Goal: Task Accomplishment & Management: Manage account settings

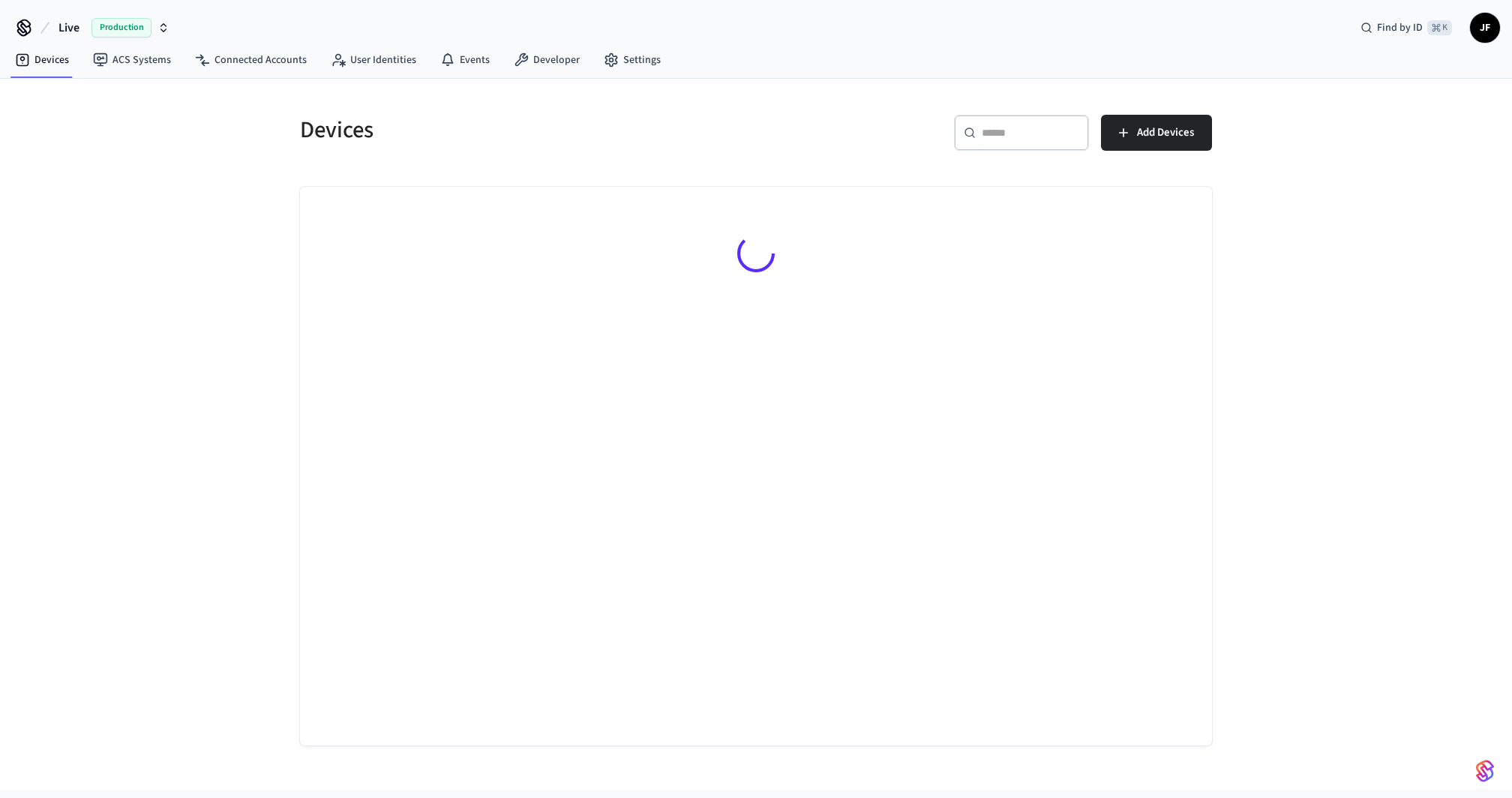
click at [65, 25] on span "Live" at bounding box center [68, 27] width 21 height 18
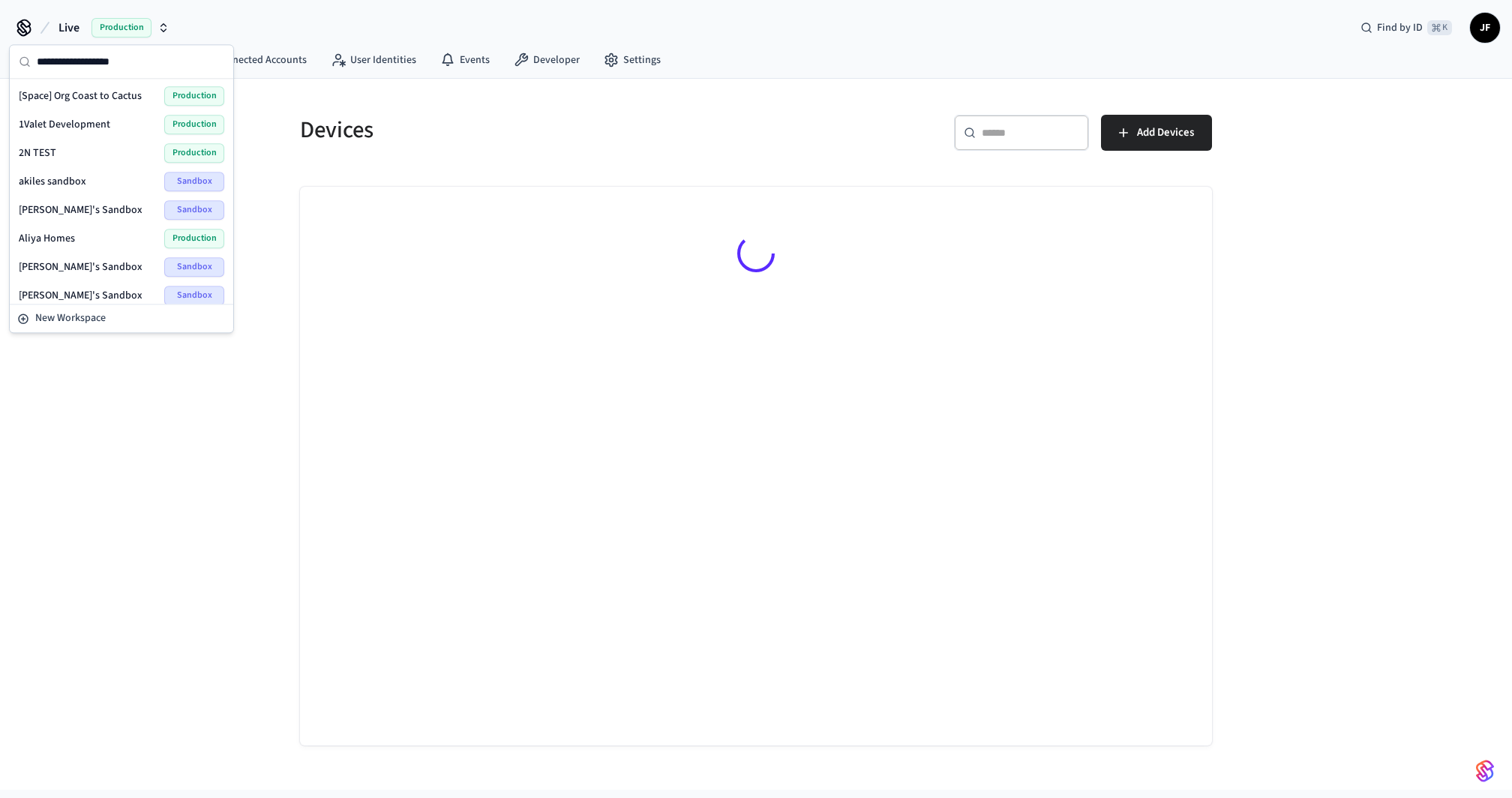
click at [94, 65] on input "text" at bounding box center [130, 61] width 188 height 33
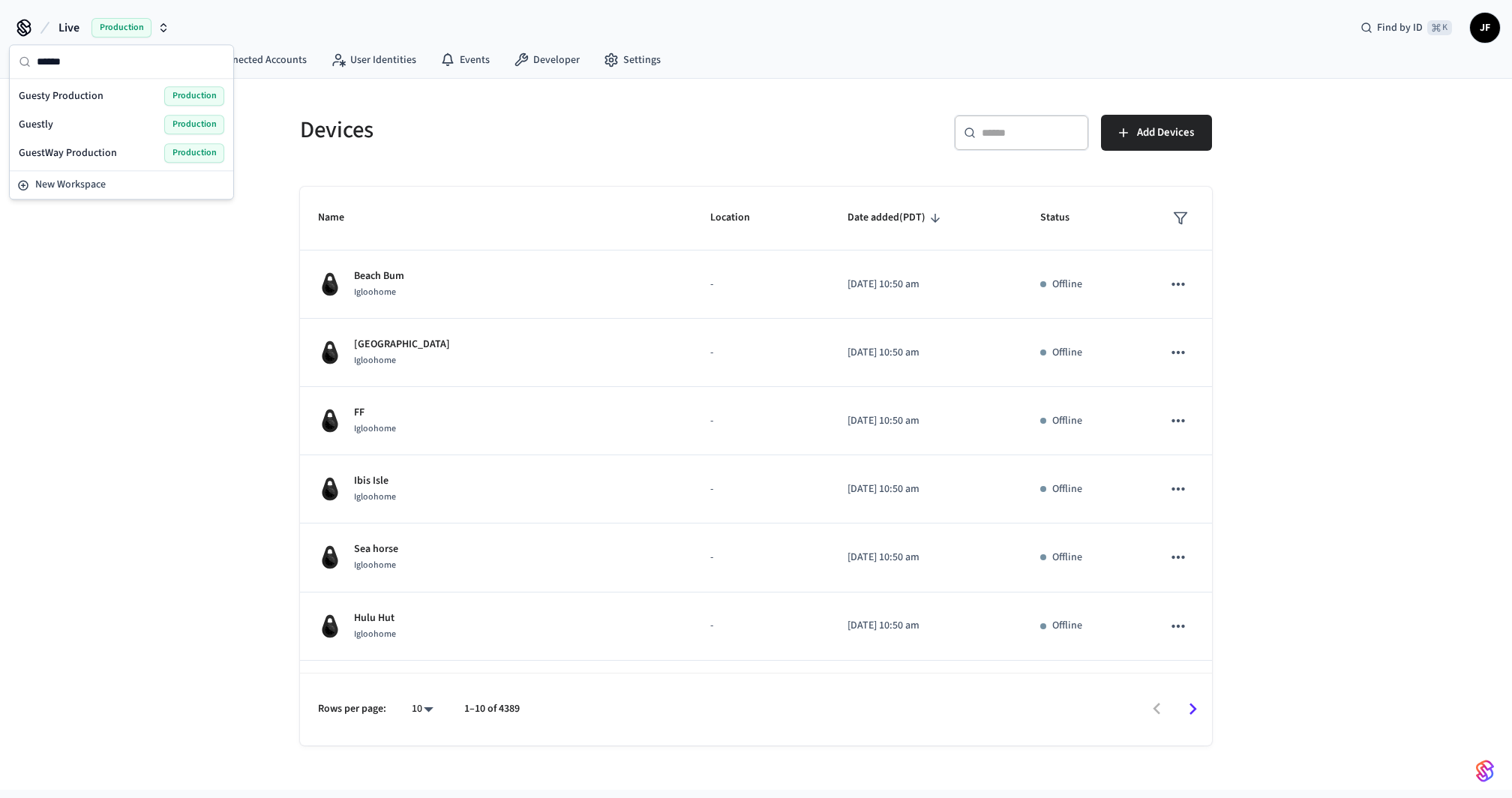
type input "******"
click at [68, 99] on span "Guesty Production" at bounding box center [61, 96] width 85 height 15
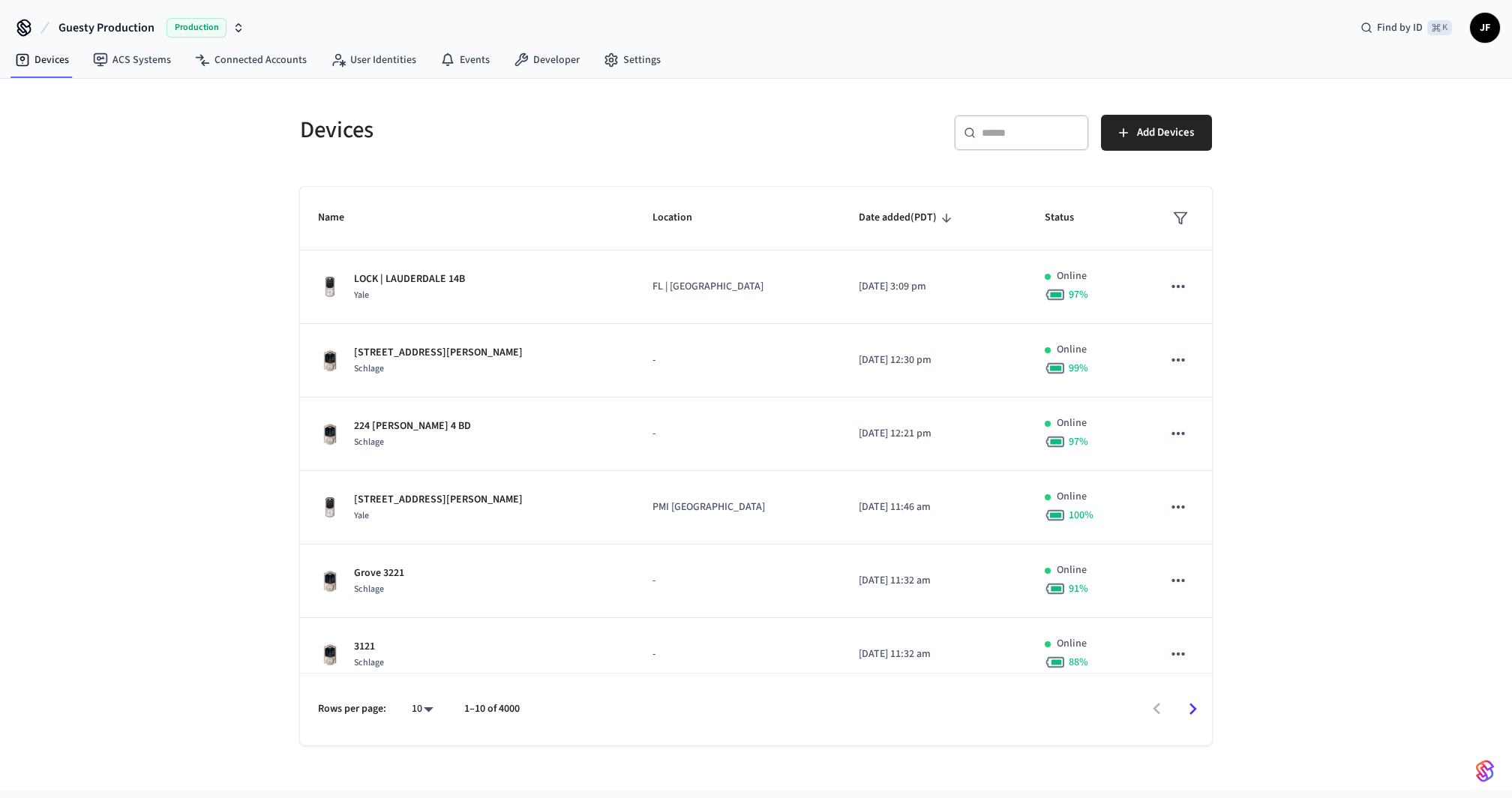
click at [527, 136] on h5 "Devices" at bounding box center [523, 130] width 447 height 30
click at [267, 62] on link "Connected Accounts" at bounding box center [251, 60] width 136 height 27
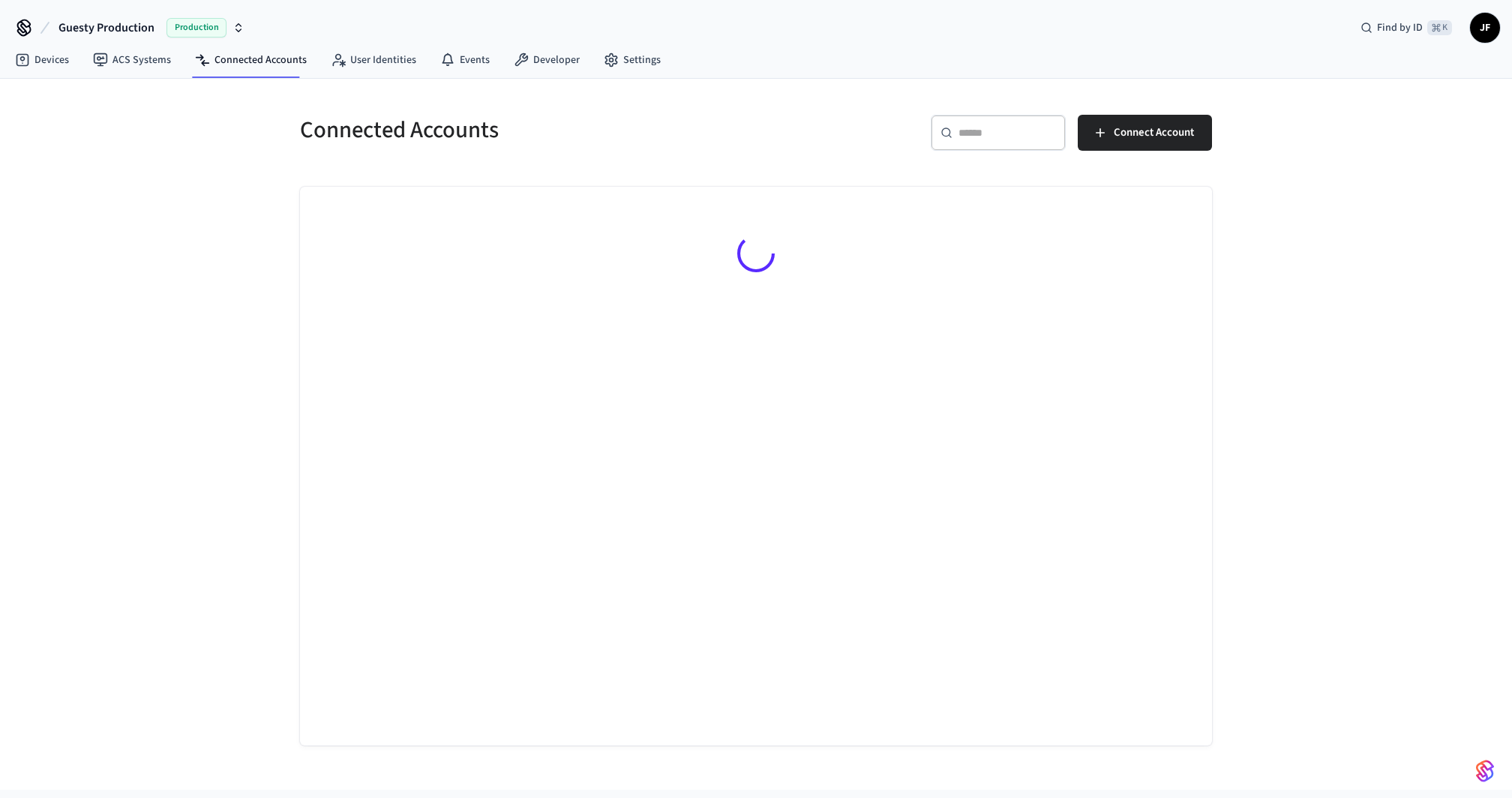
click at [970, 123] on div "​ ​" at bounding box center [998, 133] width 135 height 36
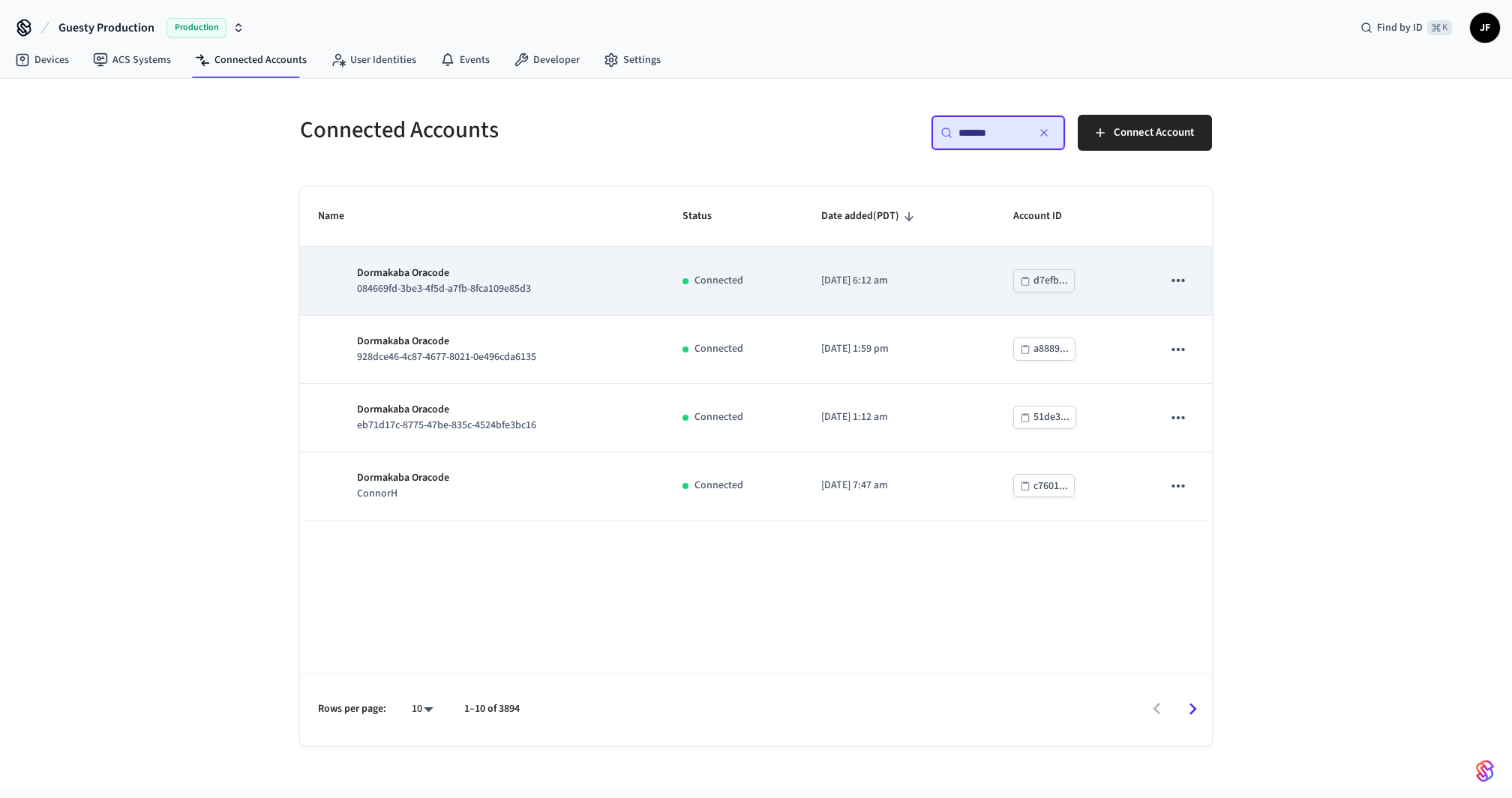
type input "*******"
click at [546, 272] on div "Dormakaba Oracode 084669fd-3be3-4f5d-a7fb-8fca109e85d3" at bounding box center [482, 281] width 329 height 31
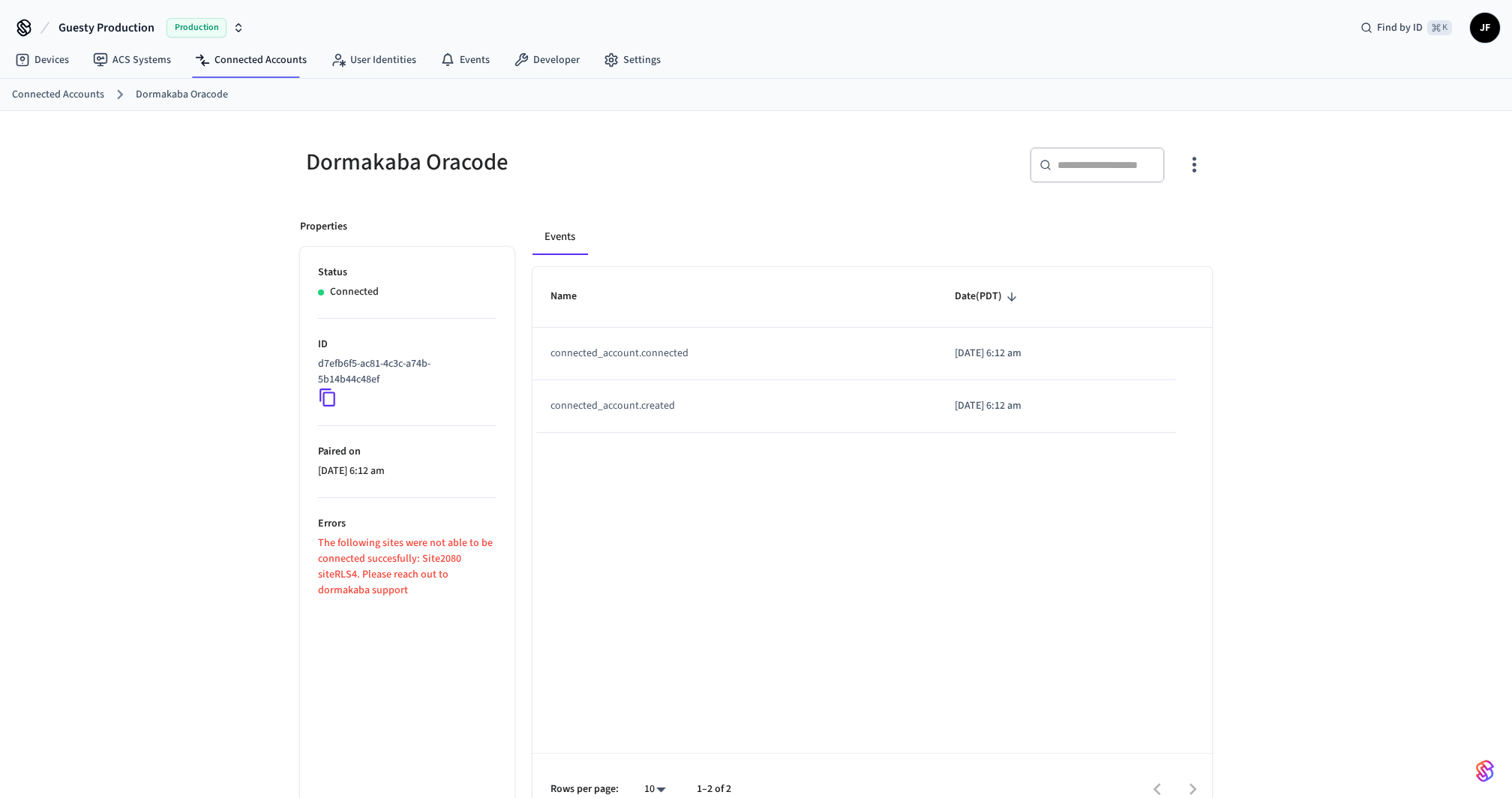
scroll to position [13, 0]
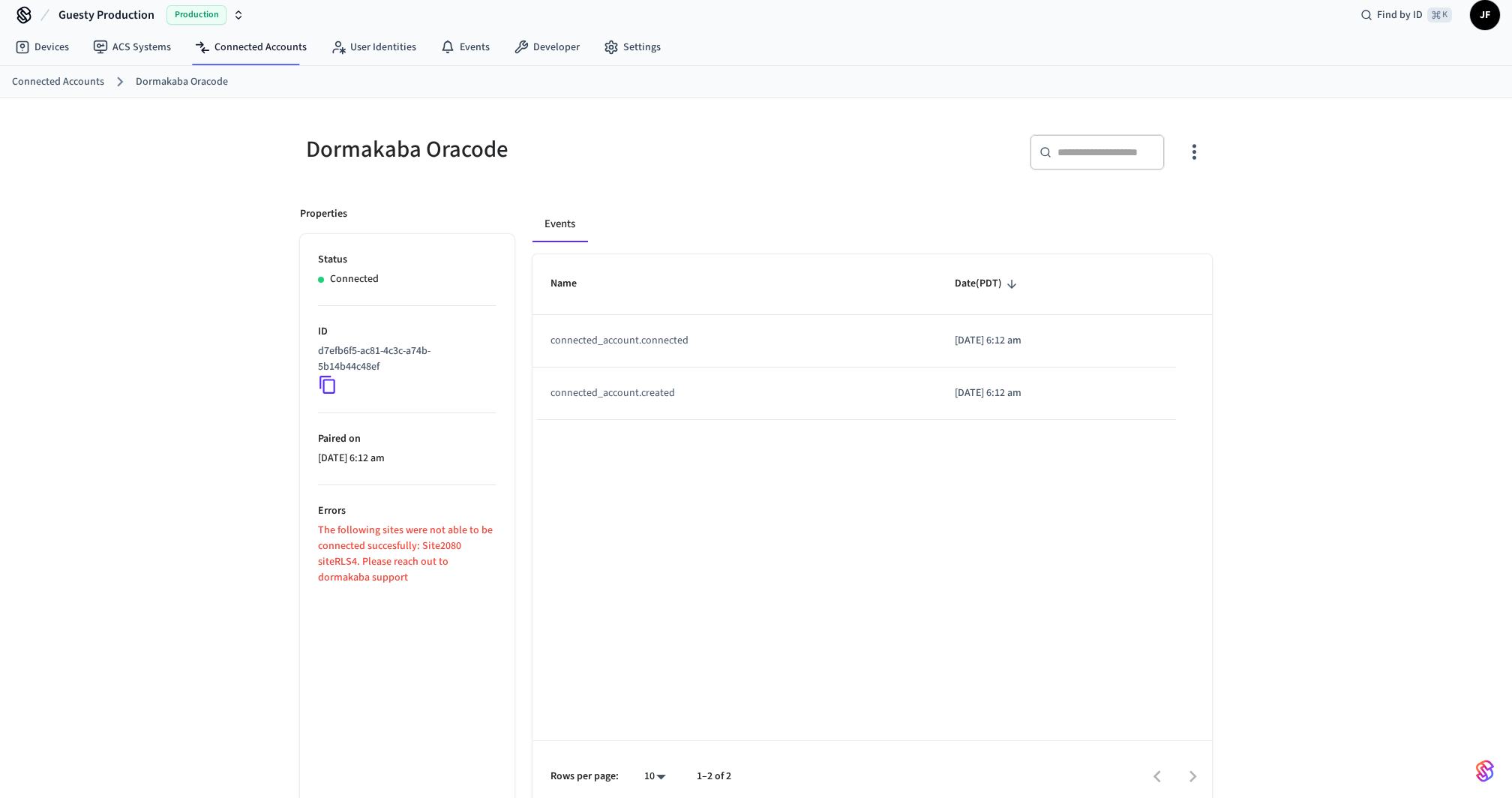
click at [270, 391] on div "Dormakaba Oracode ​ ​ Properties Status Connected ID d7efb6f5-ac81-4c3c-a74b-5b…" at bounding box center [756, 456] width 1512 height 715
click at [325, 388] on icon at bounding box center [327, 385] width 19 height 19
click at [908, 110] on div "Dormakaba Oracode ​ ​ Properties Status Connected ID d7efb6f5-ac81-4c3c-a74b-5b…" at bounding box center [756, 456] width 960 height 715
click at [330, 390] on icon at bounding box center [327, 385] width 19 height 19
click at [324, 377] on icon at bounding box center [327, 385] width 19 height 19
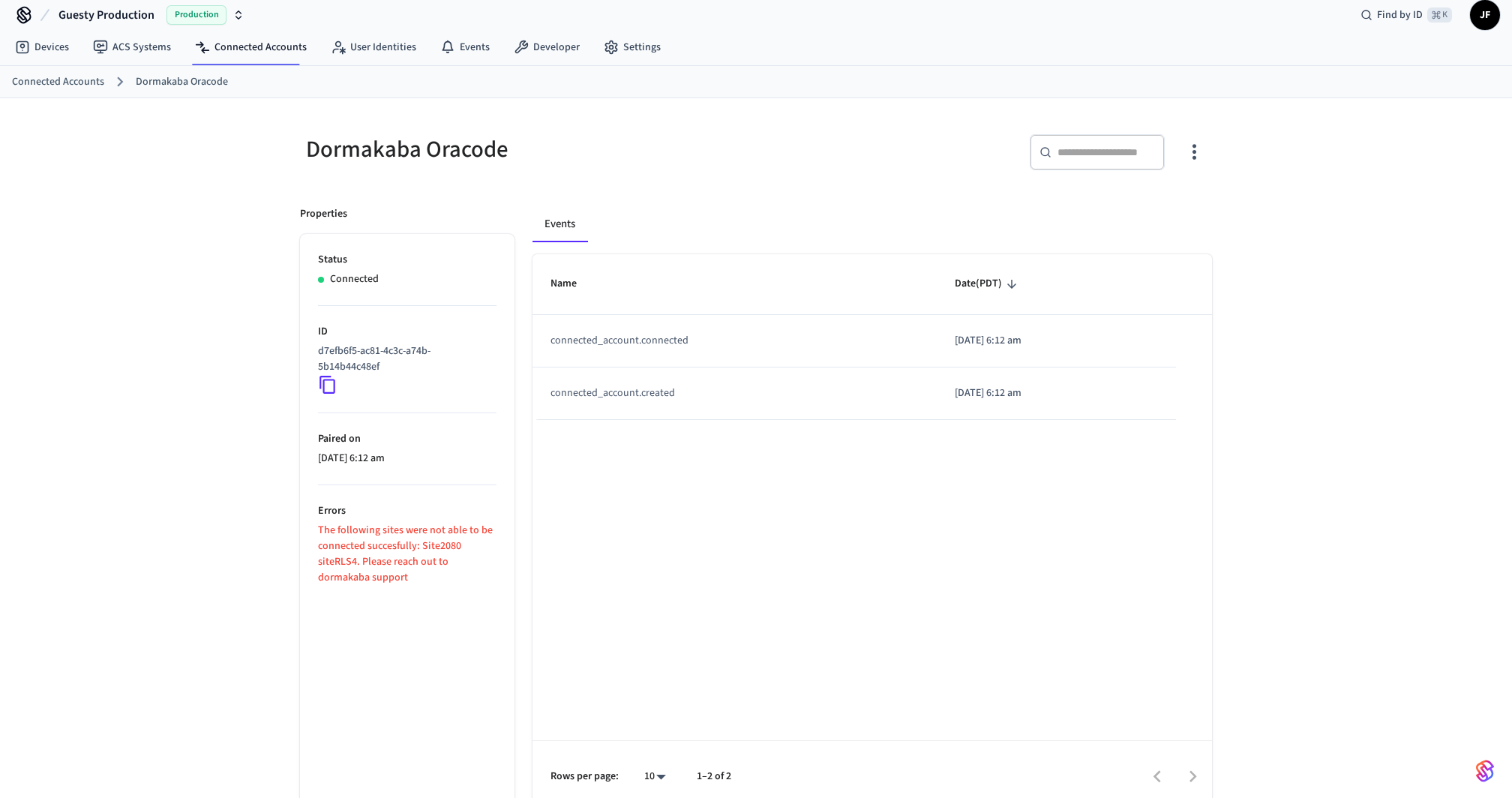
click at [325, 380] on icon at bounding box center [327, 385] width 19 height 19
click at [1362, 298] on div "Dormakaba Oracode ​ ​ Properties Status Connected ID d7efb6f5-ac81-4c3c-a74b-5b…" at bounding box center [756, 456] width 1512 height 715
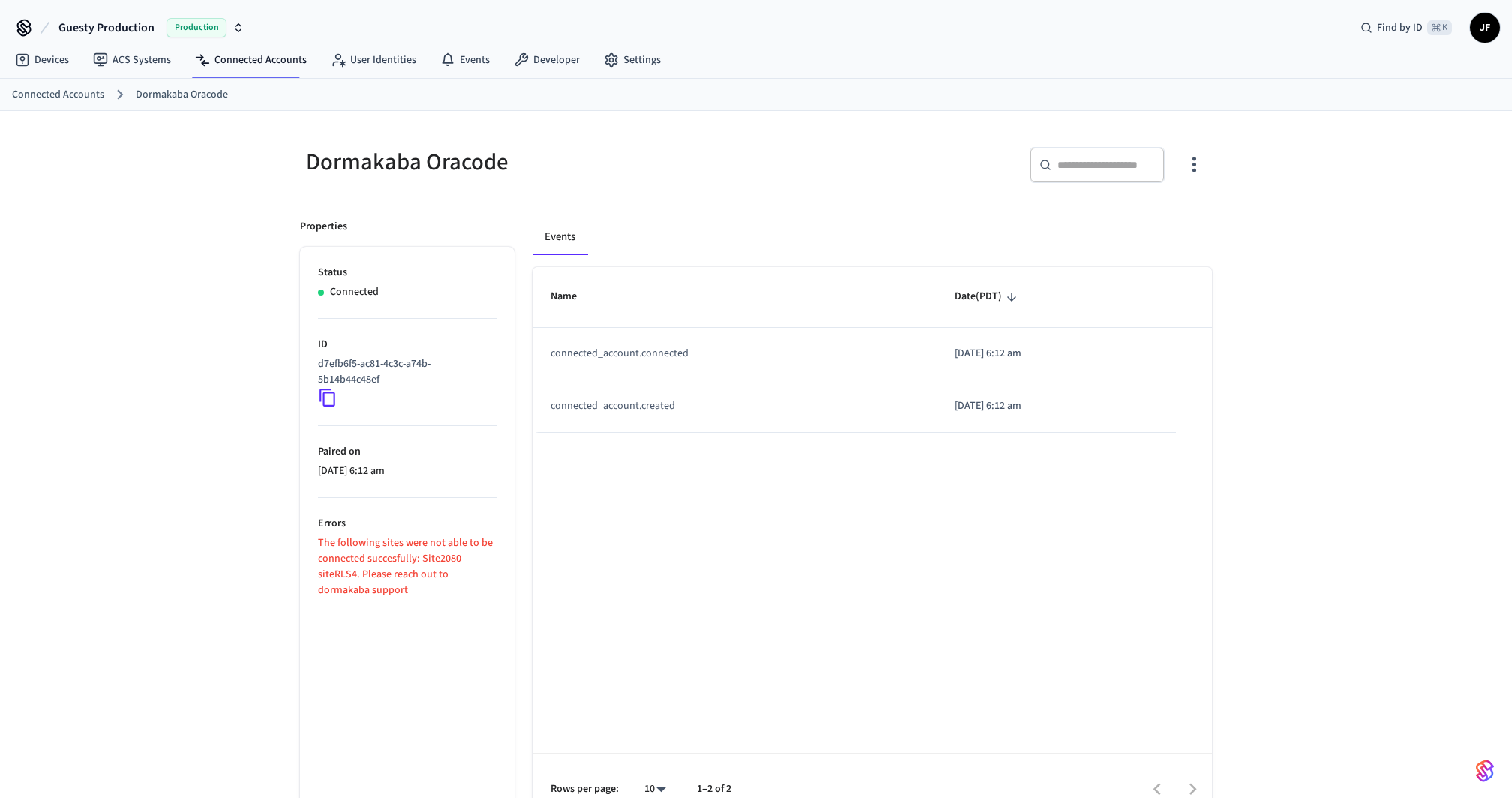
scroll to position [13, 0]
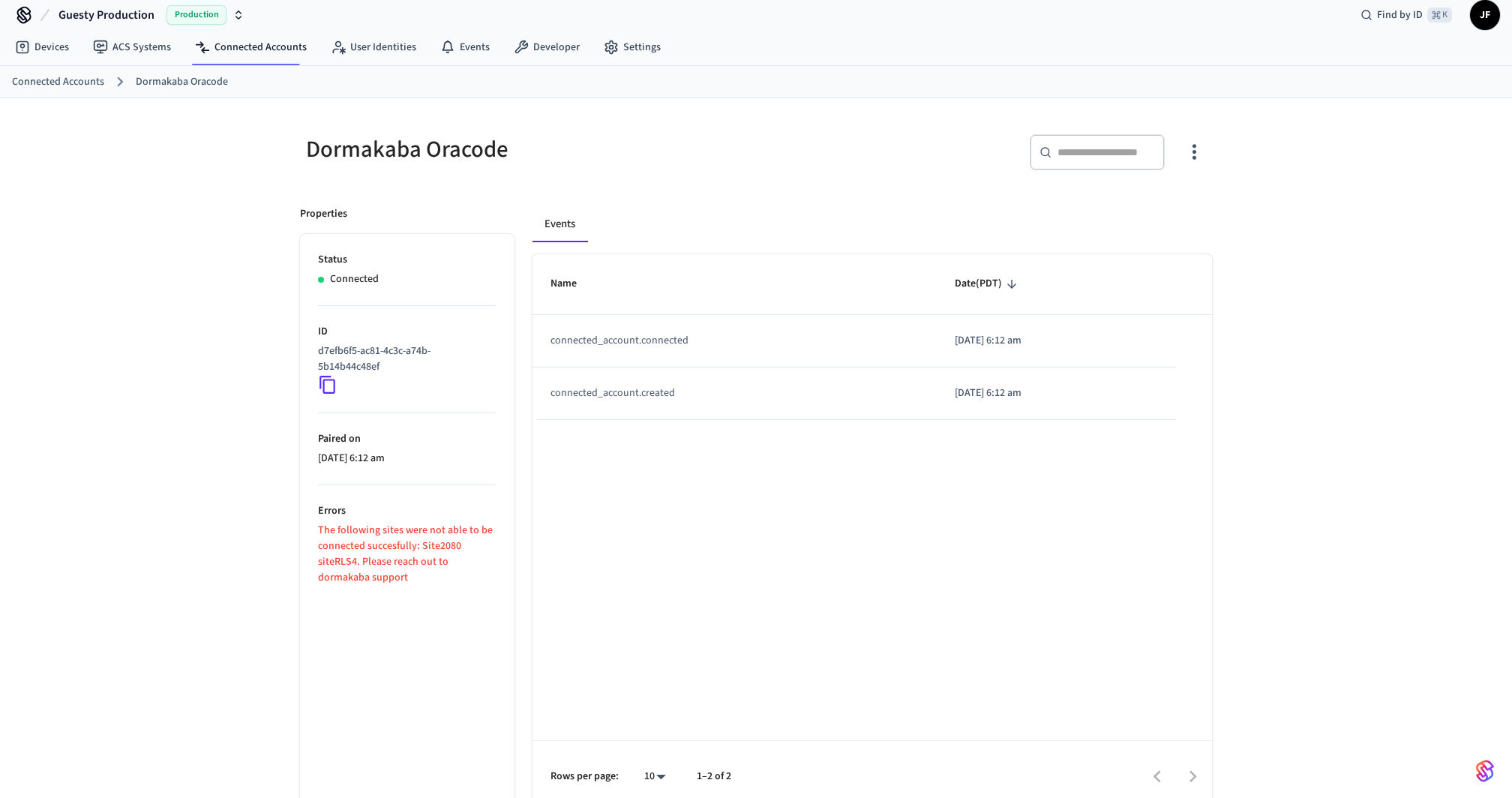
click at [1329, 294] on div "Dormakaba Oracode ​ ​ Properties Status Connected ID d7efb6f5-ac81-4c3c-a74b-5b…" at bounding box center [756, 456] width 1512 height 715
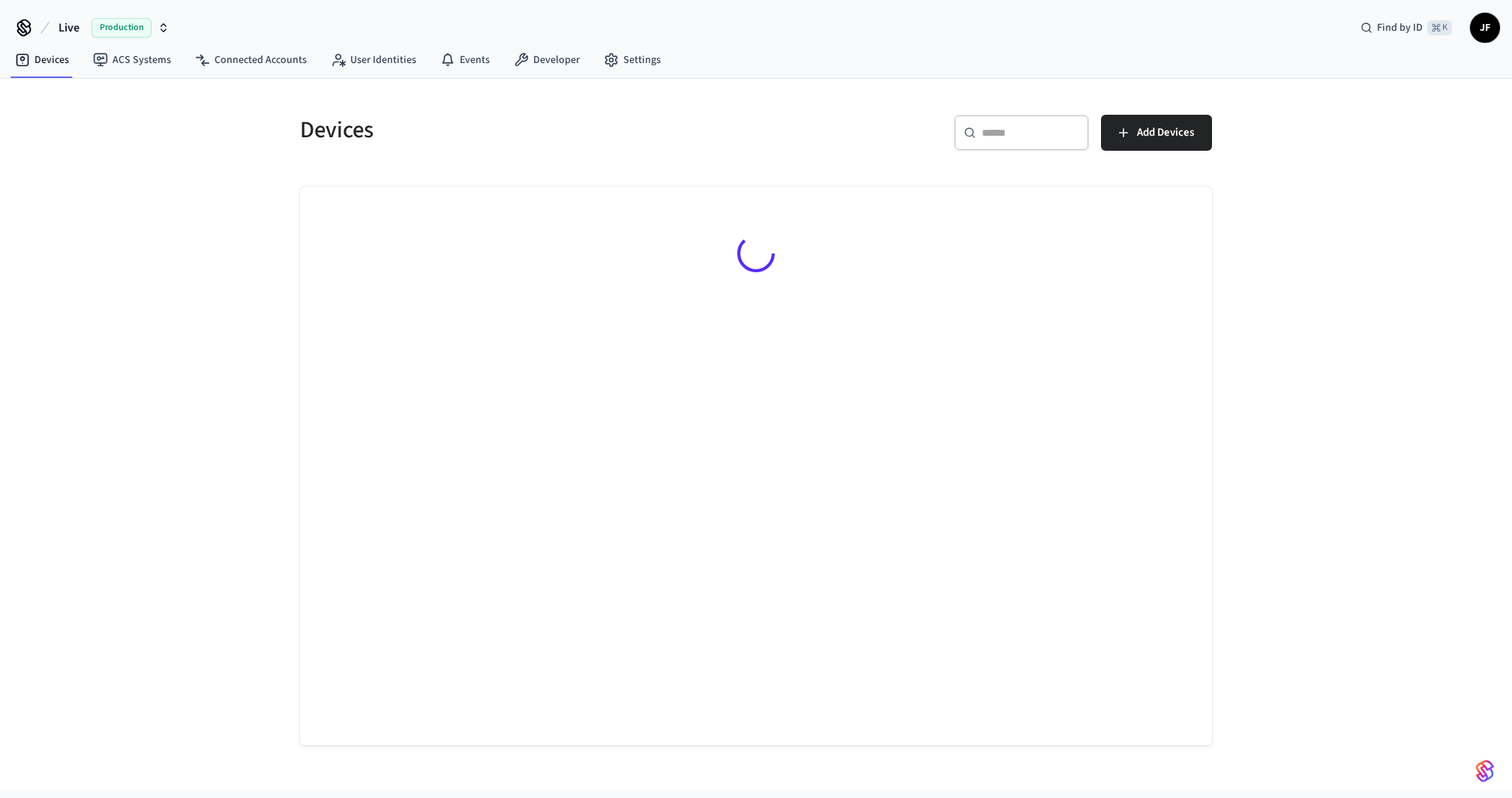
click at [577, 121] on h5 "Devices" at bounding box center [523, 130] width 447 height 30
click at [68, 36] on span "Live" at bounding box center [68, 27] width 21 height 18
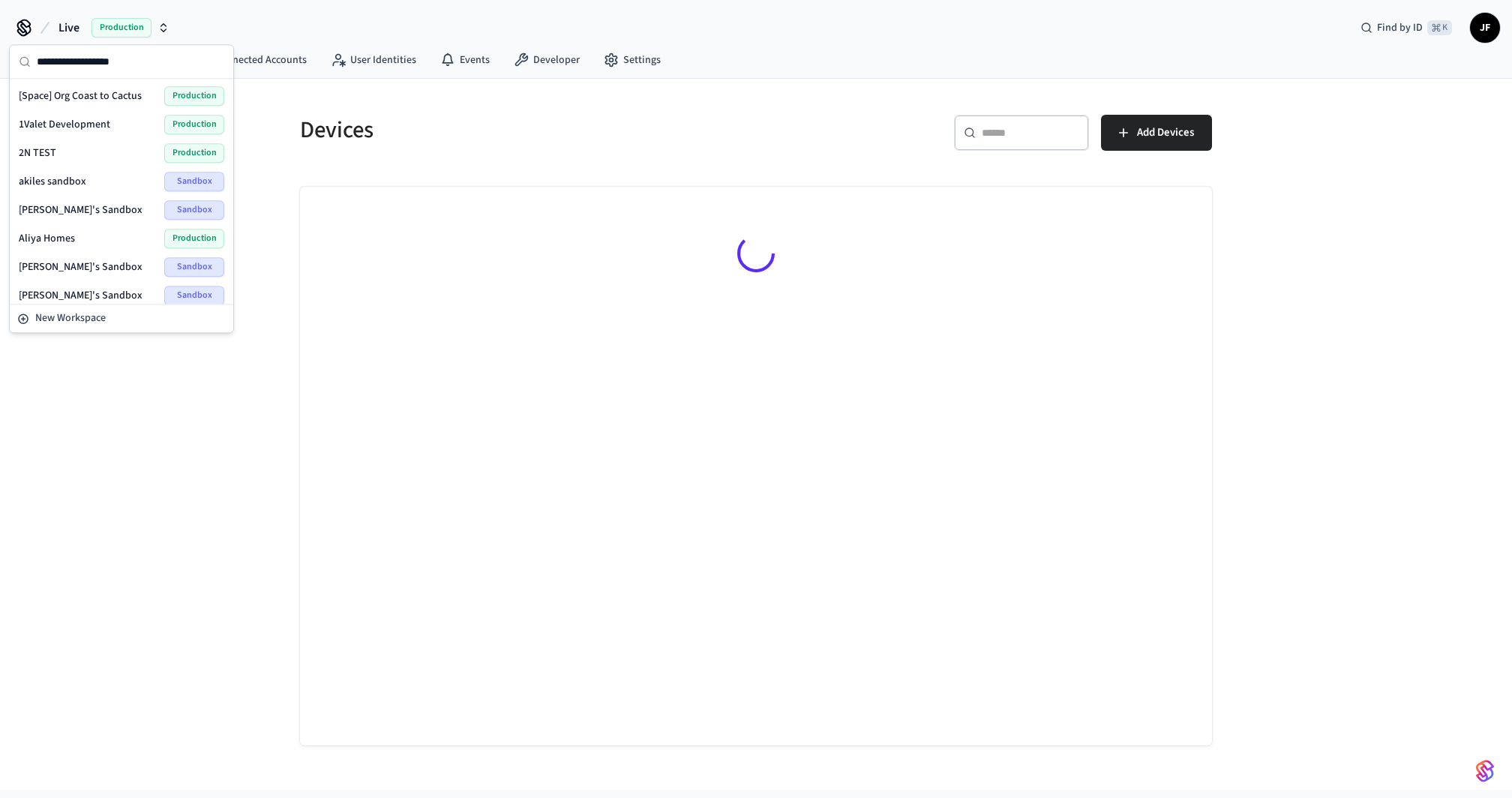
click at [715, 125] on h5 "Devices" at bounding box center [523, 130] width 447 height 30
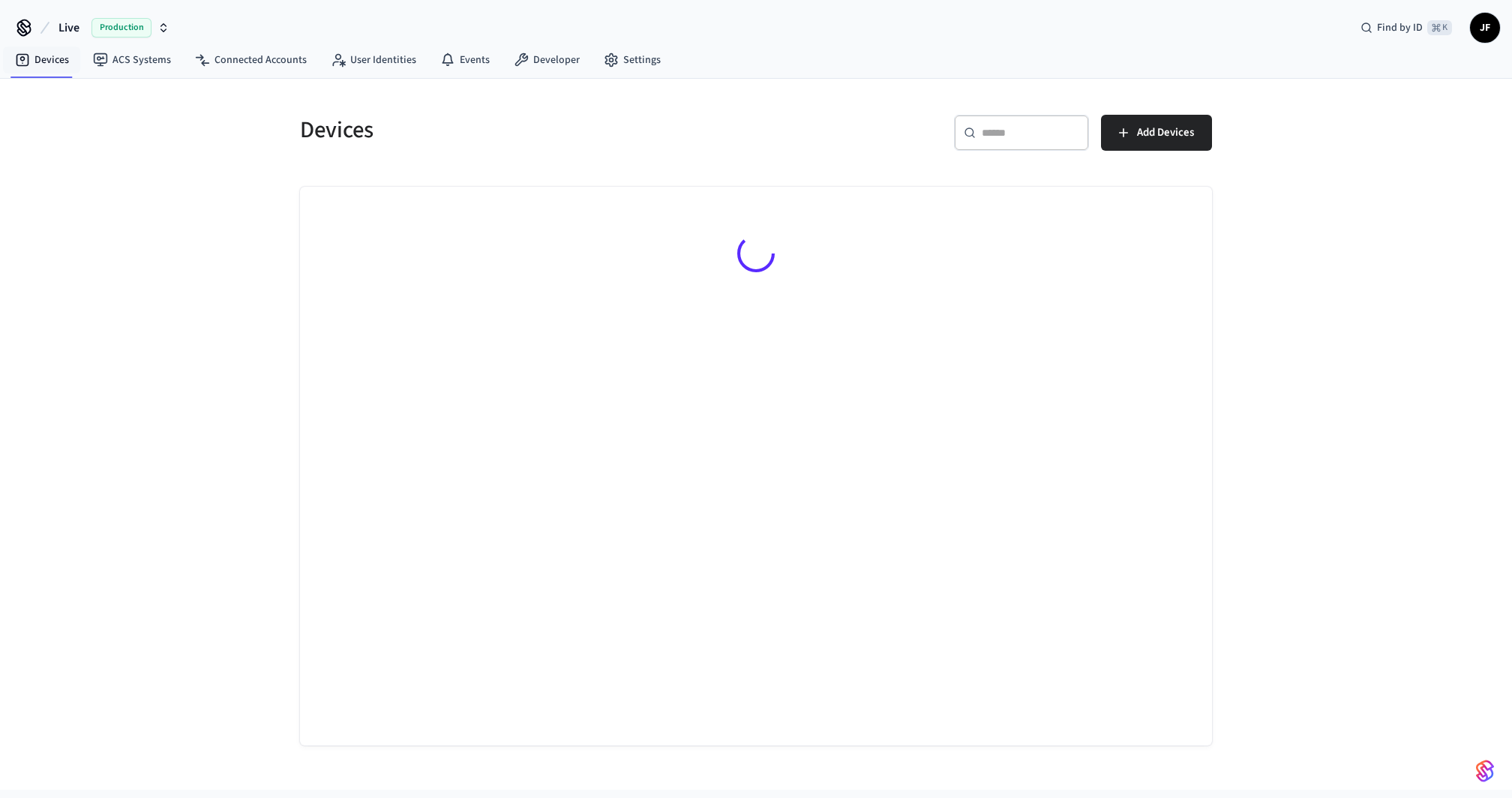
click at [66, 33] on span "Live" at bounding box center [68, 27] width 21 height 18
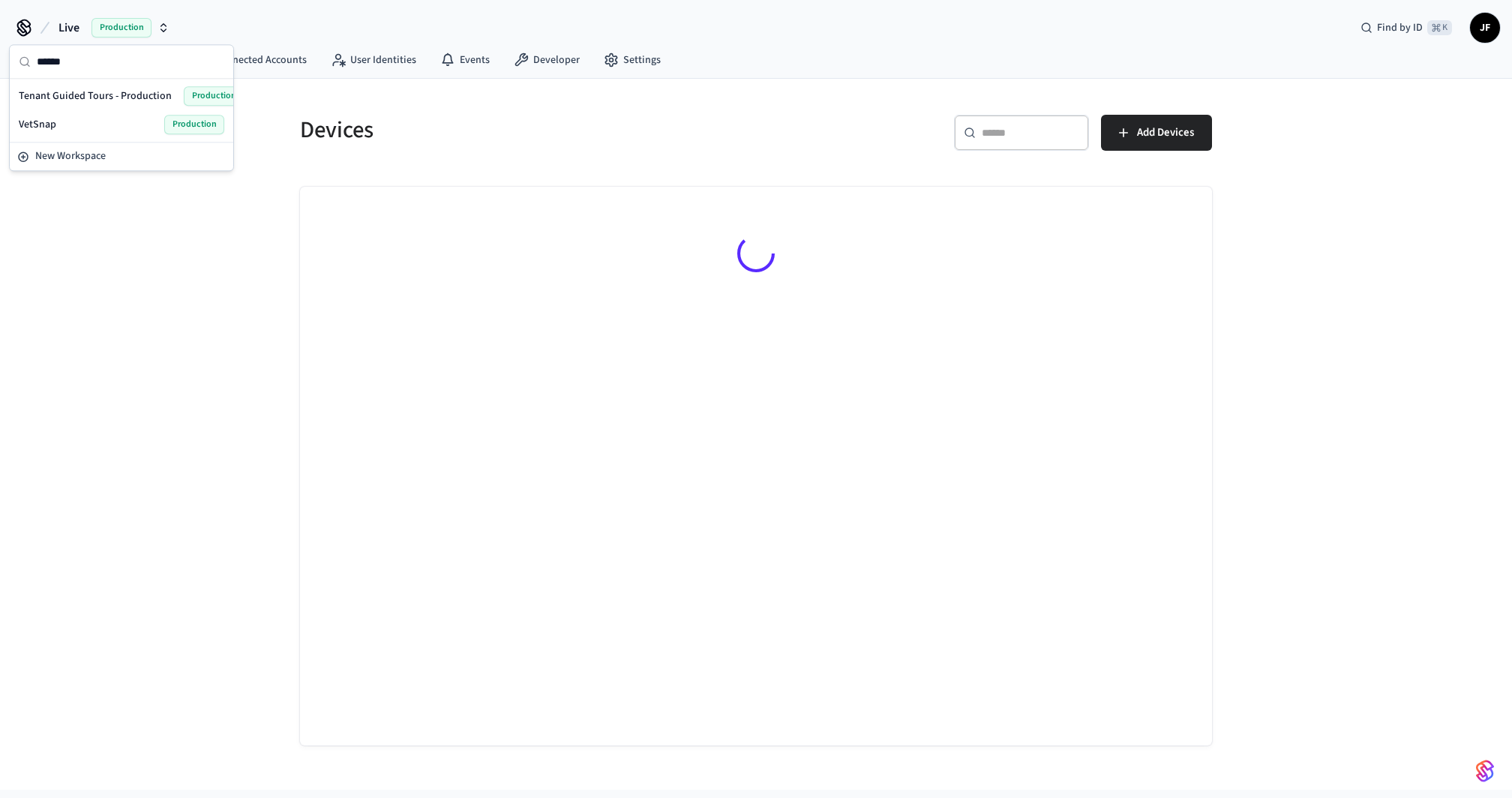
type input "******"
click at [85, 97] on span "Tenant Guided Tours - Production" at bounding box center [95, 96] width 153 height 15
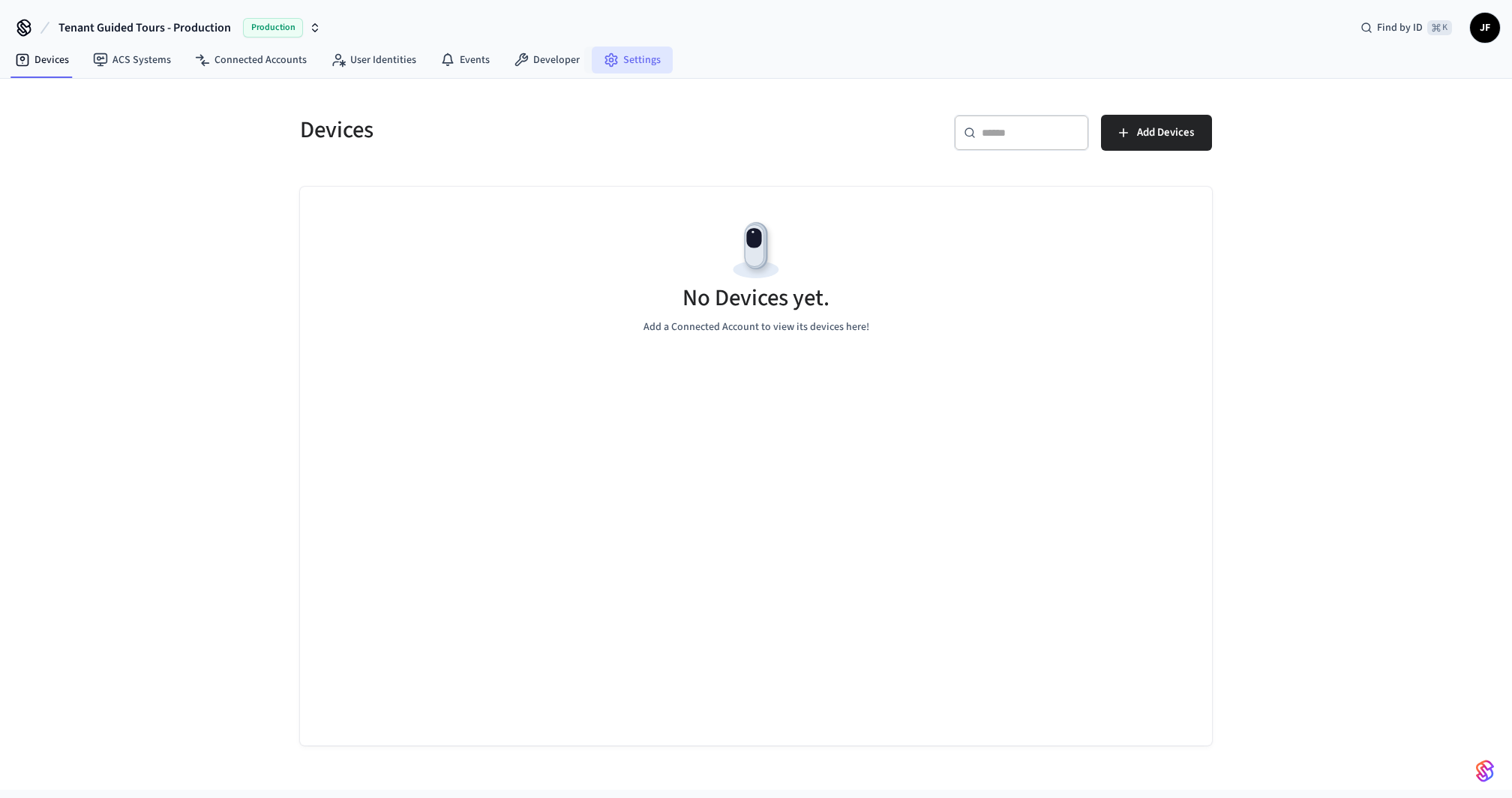
click at [630, 46] on link "Settings" at bounding box center [632, 60] width 81 height 27
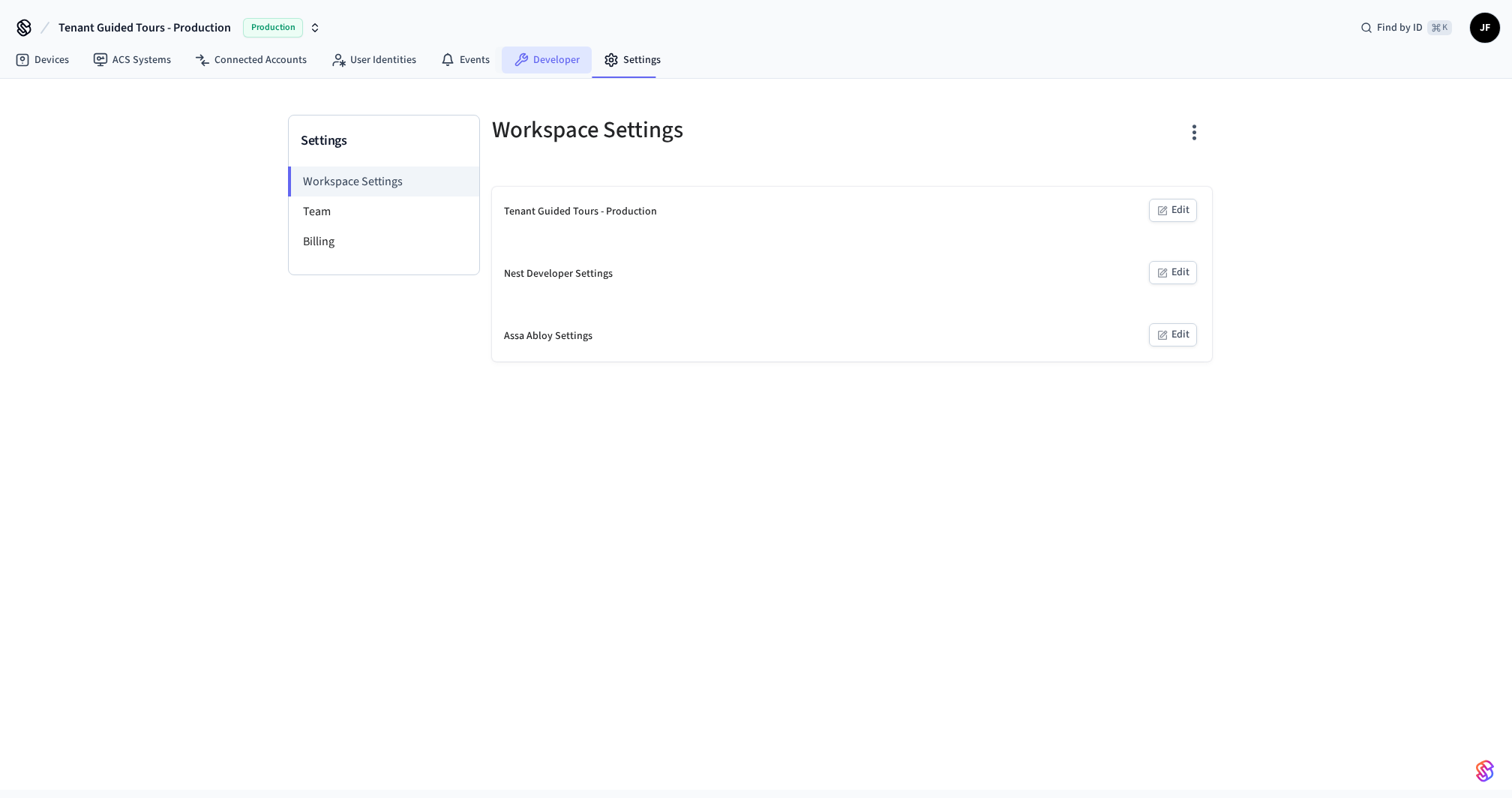
click at [540, 63] on link "Developer" at bounding box center [547, 60] width 90 height 27
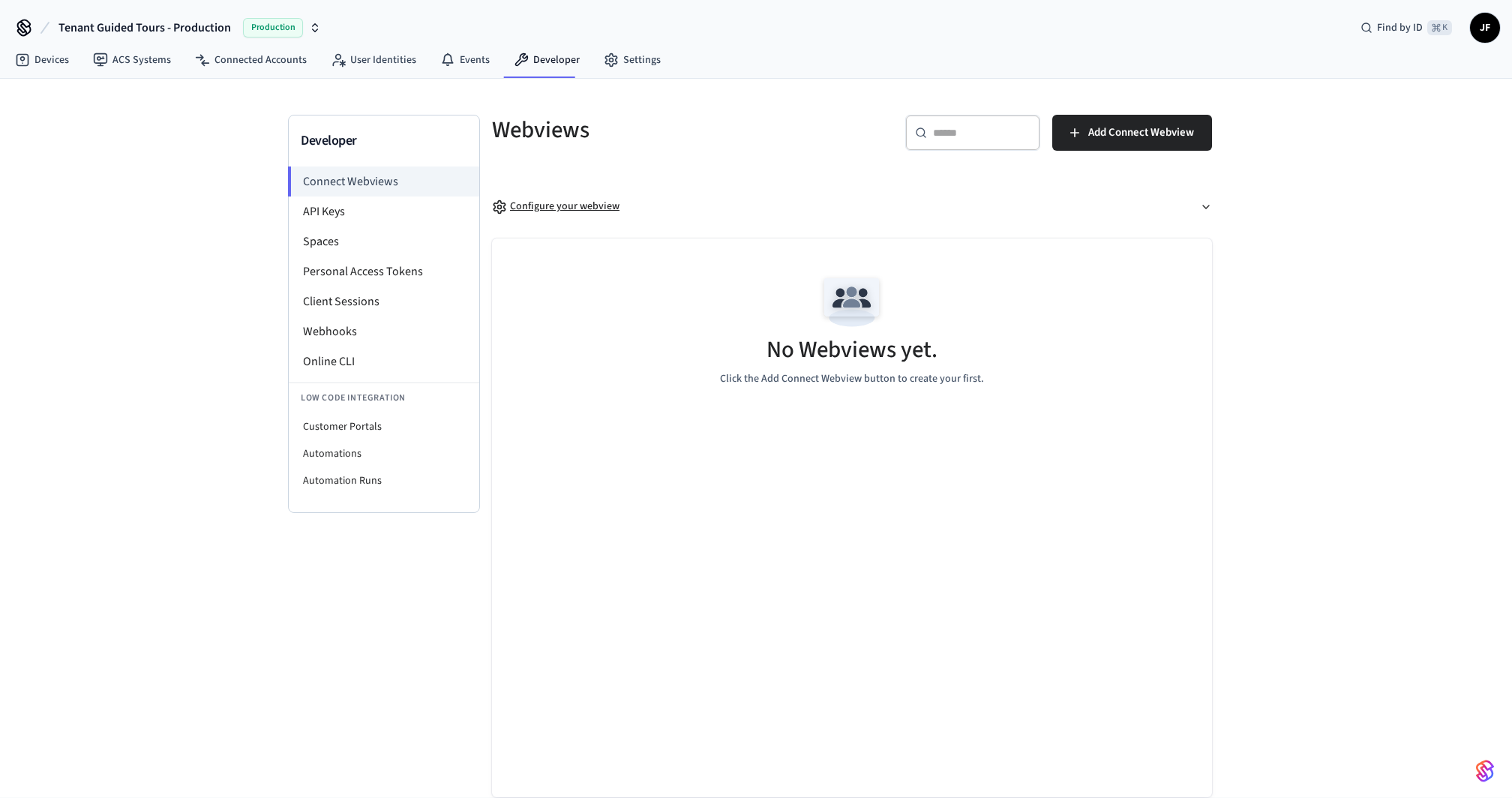
click at [554, 204] on div "Configure your webview" at bounding box center [555, 206] width 128 height 16
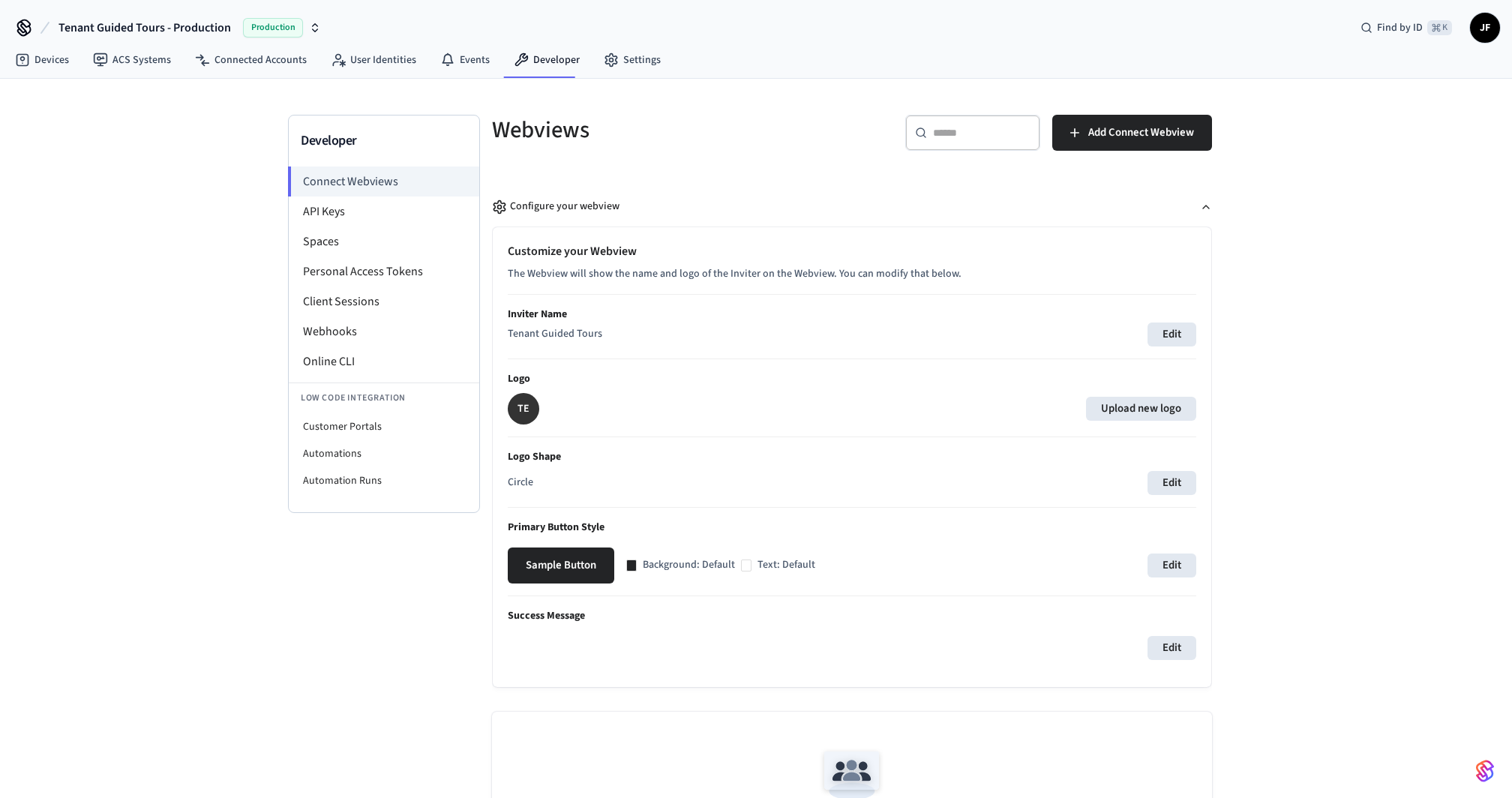
click at [1308, 303] on div "Developer Connect Webviews API Keys Spaces Personal Access Tokens Client Sessio…" at bounding box center [756, 674] width 1512 height 1191
click at [855, 118] on div "​ ​ Add Connect Webview" at bounding box center [1028, 129] width 369 height 66
click at [52, 63] on link "Devices" at bounding box center [42, 60] width 78 height 27
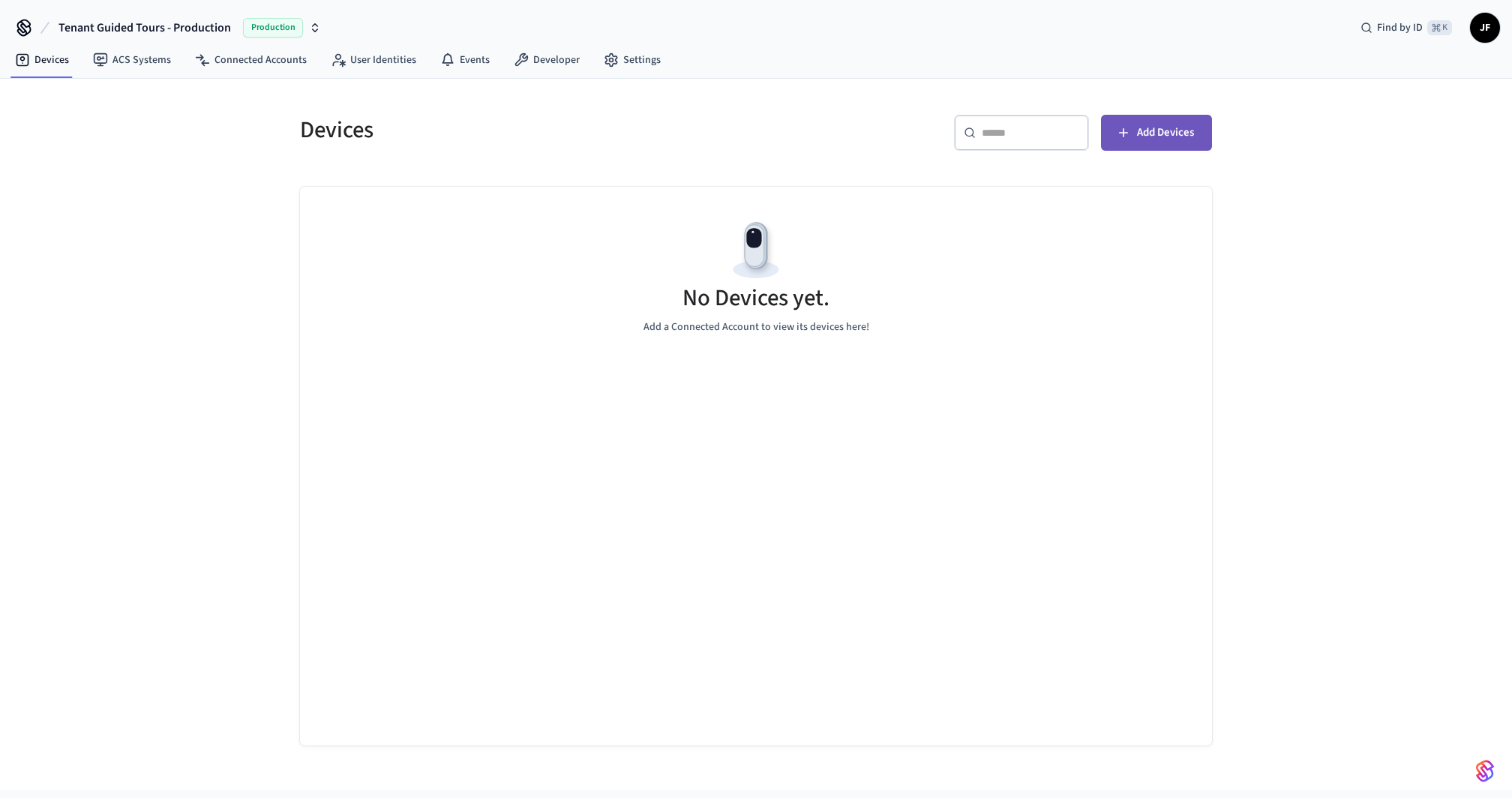
click at [1144, 130] on span "Add Devices" at bounding box center [1165, 133] width 57 height 19
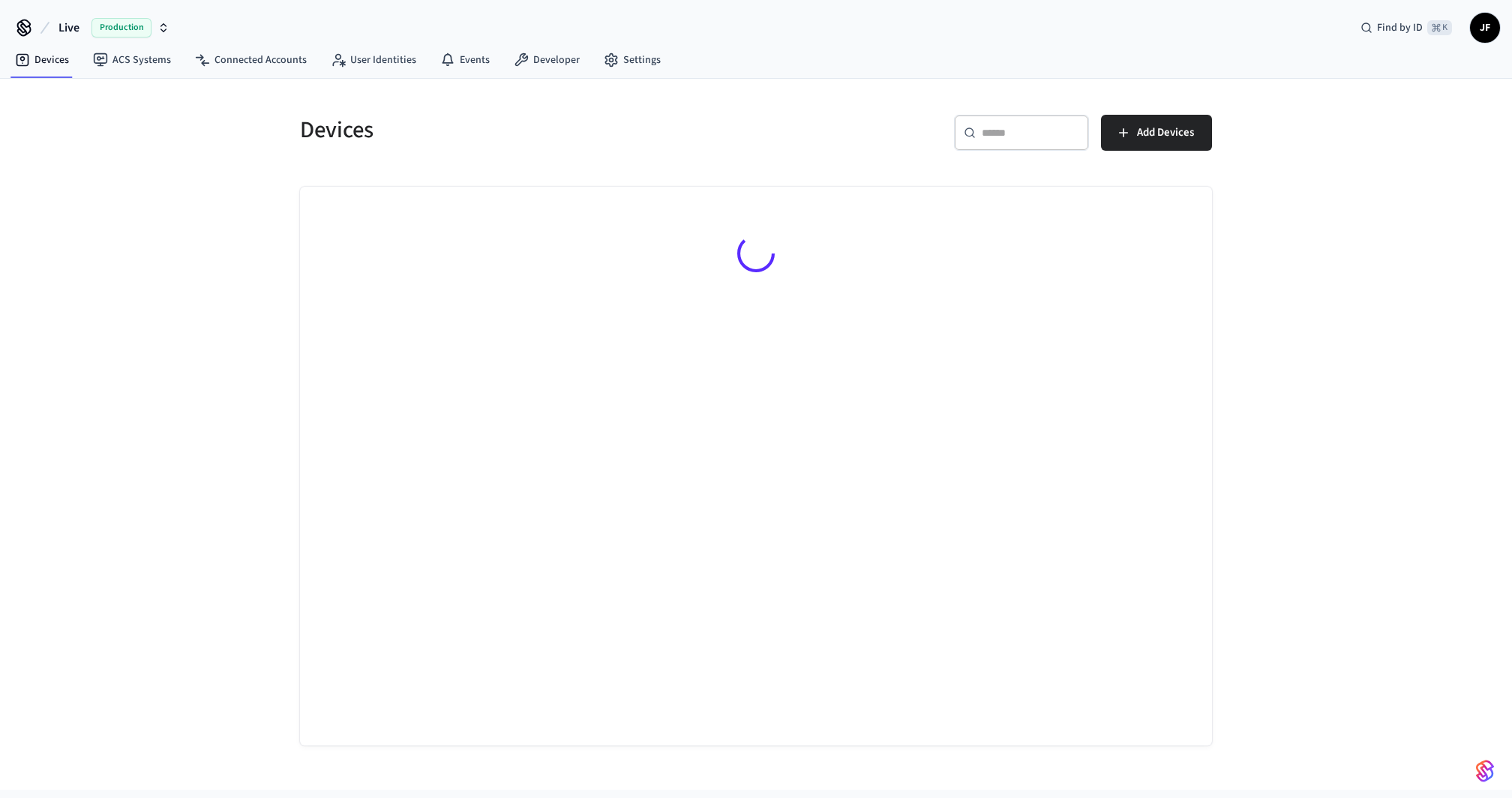
click at [68, 20] on span "Live" at bounding box center [68, 27] width 21 height 18
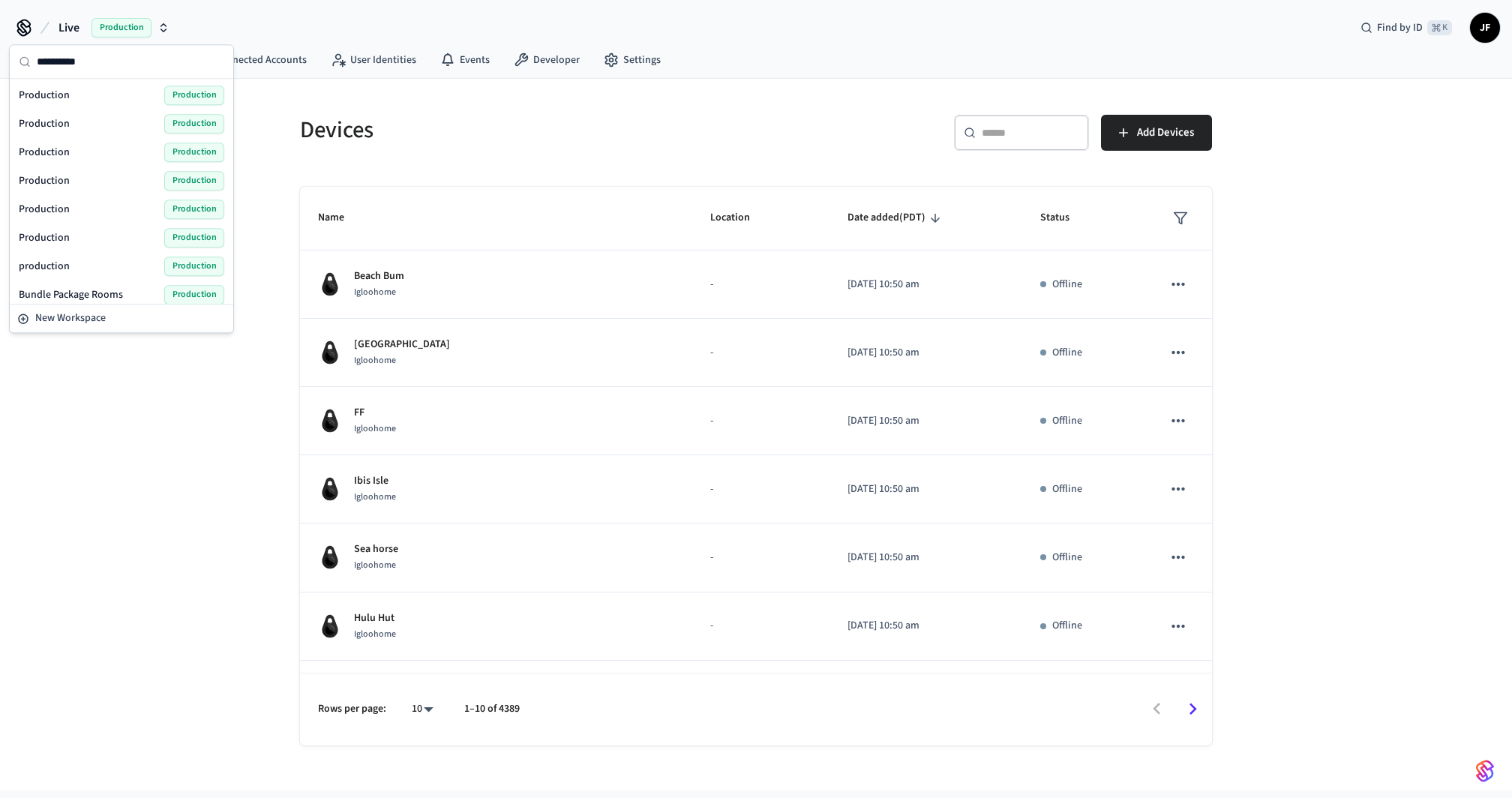
scroll to position [150, 0]
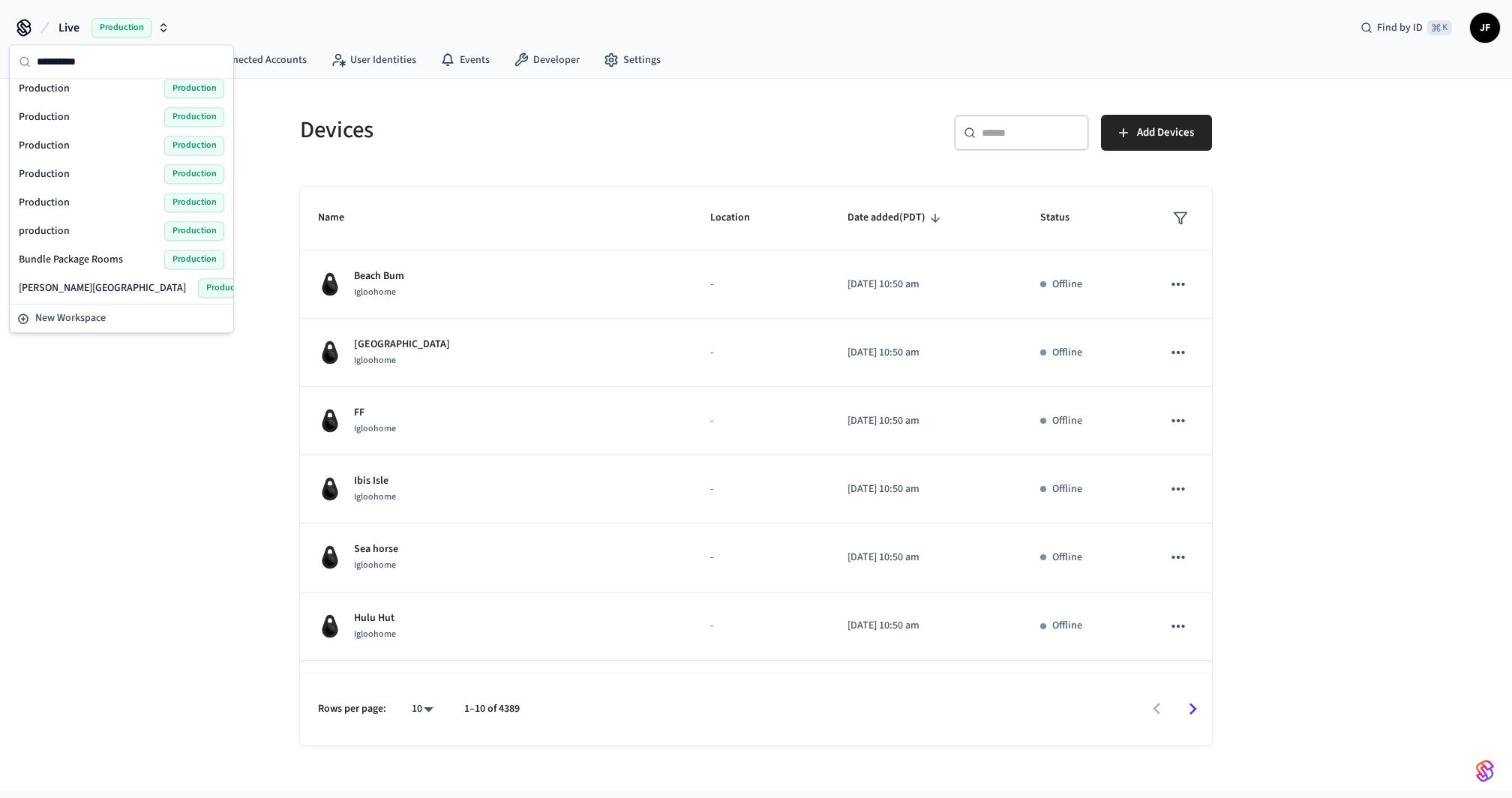
type input "**********"
click at [56, 201] on span "Production" at bounding box center [44, 203] width 51 height 15
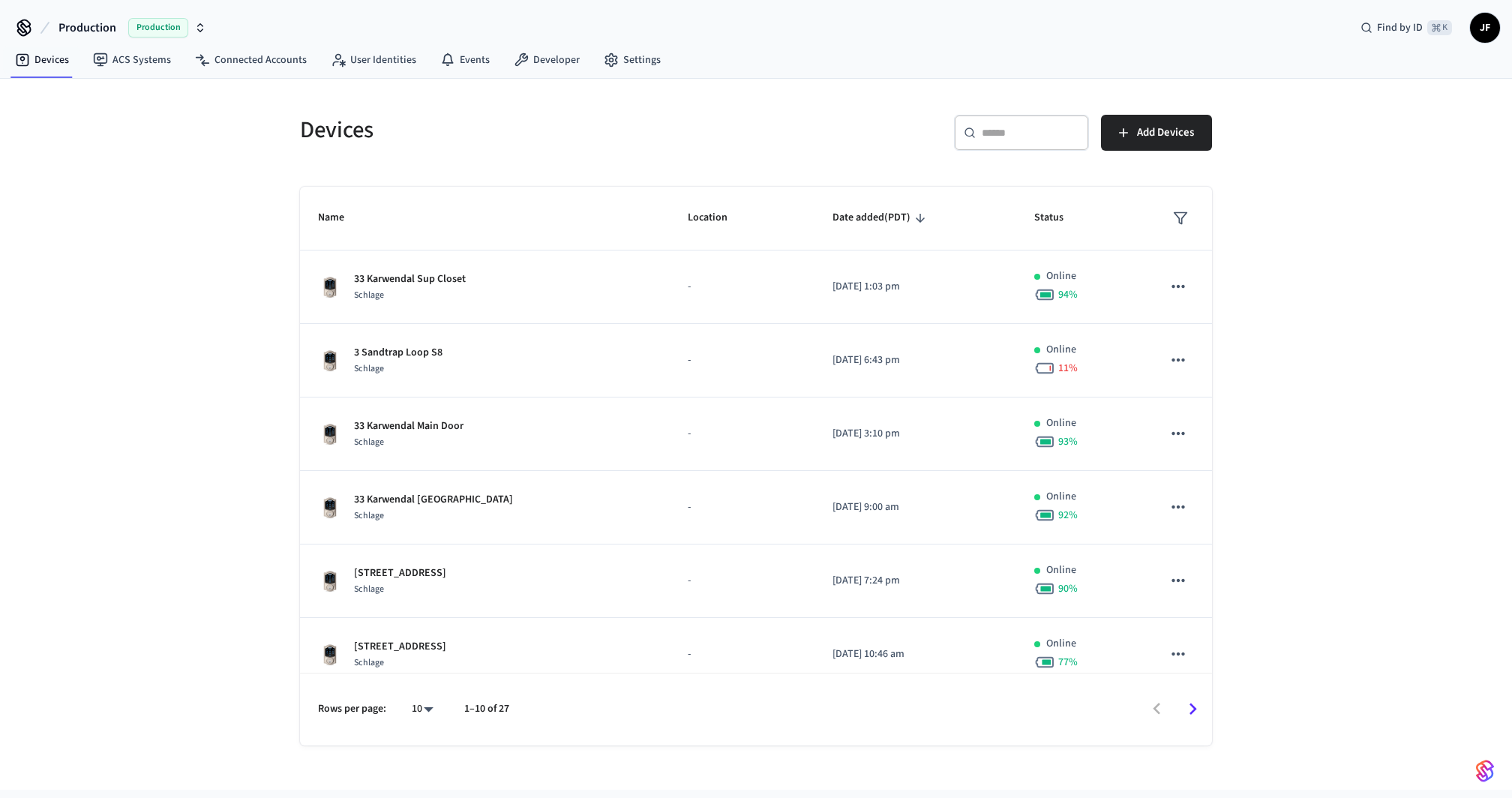
click at [74, 25] on span "Production" at bounding box center [87, 27] width 57 height 18
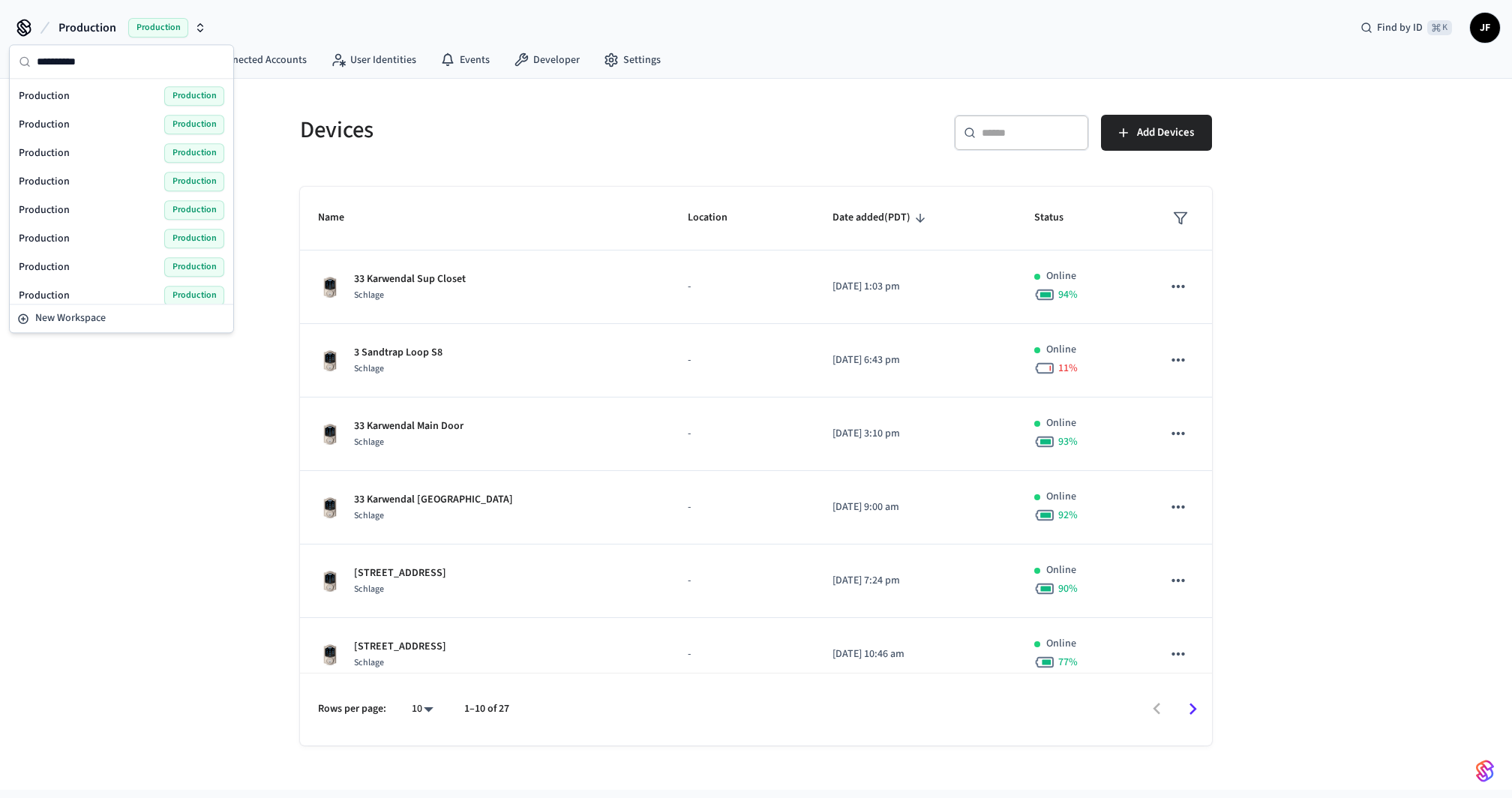
type input "**********"
click at [77, 93] on div "Production Production" at bounding box center [121, 96] width 205 height 19
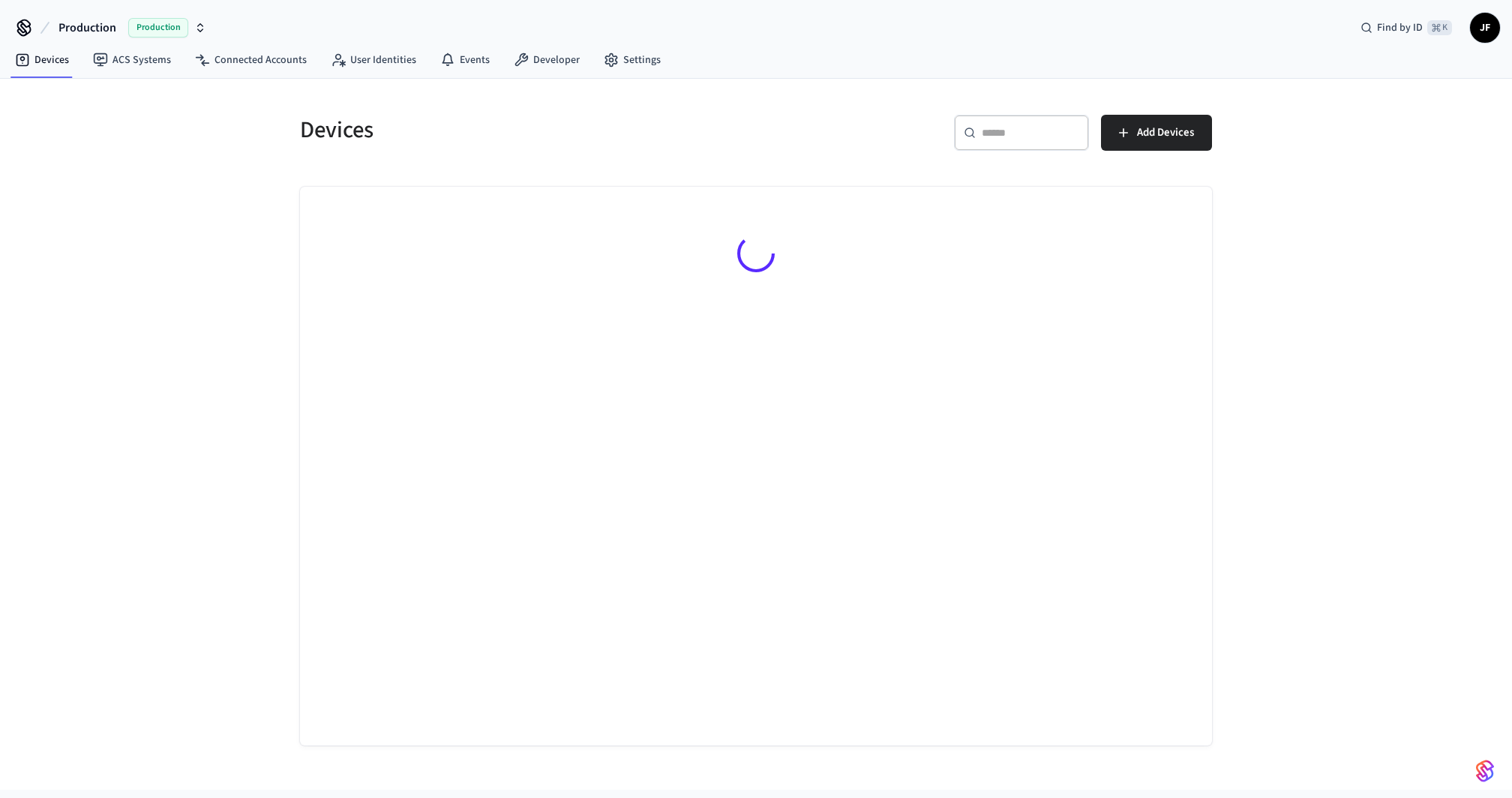
click at [147, 239] on div "Devices ​ ​ Add Devices" at bounding box center [756, 434] width 1512 height 711
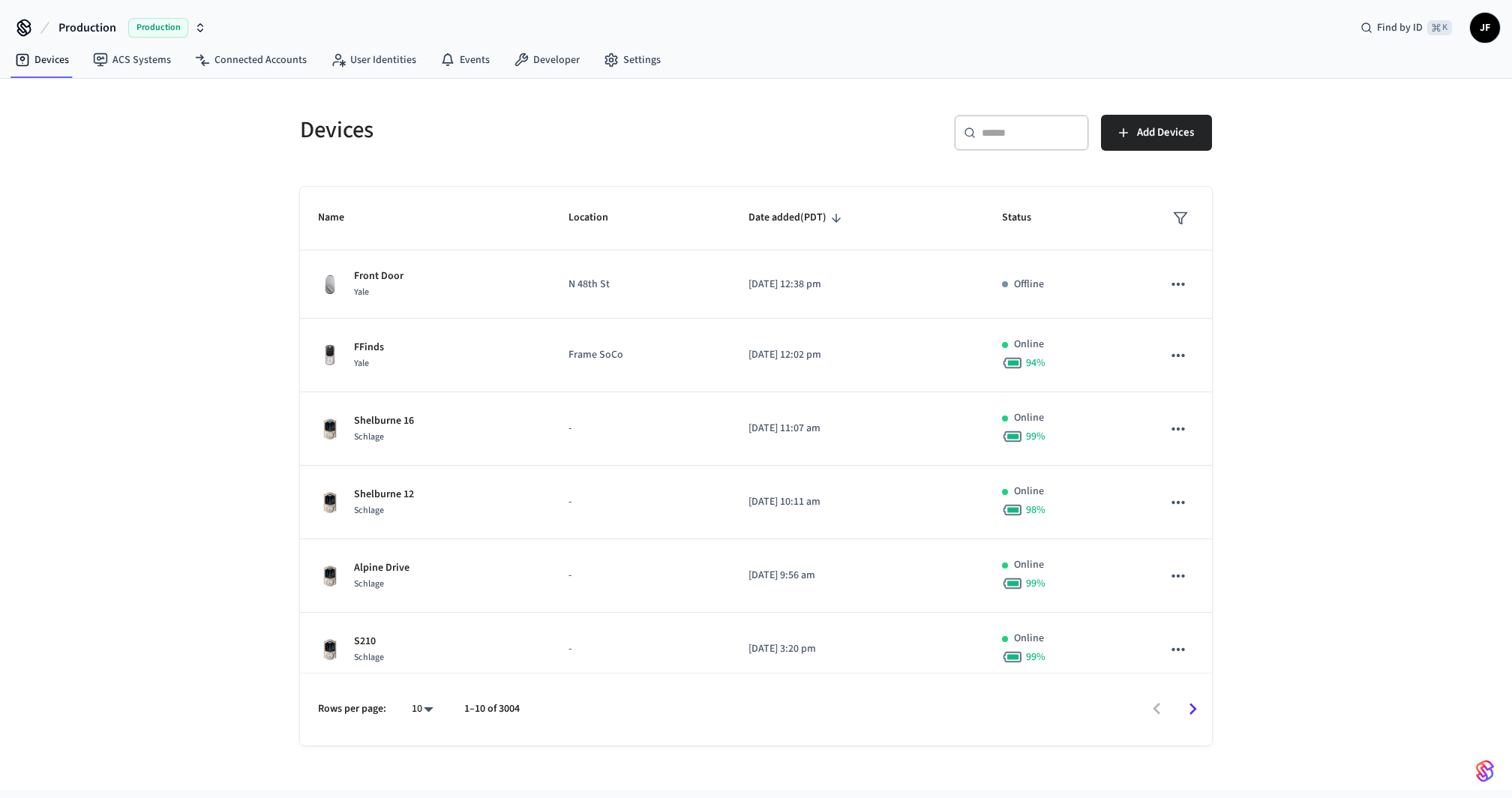
click at [111, 17] on button "Production Production" at bounding box center [132, 27] width 156 height 31
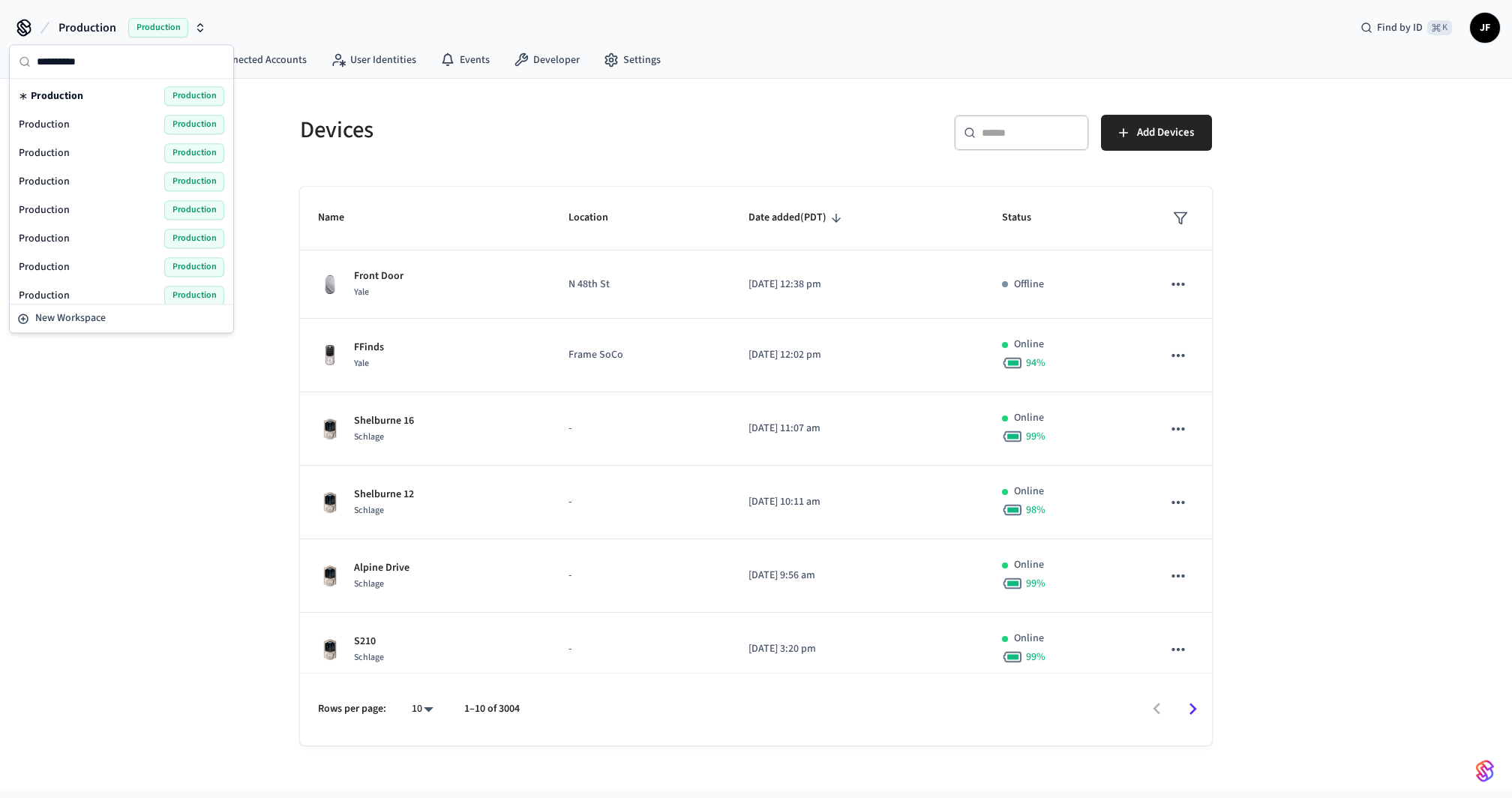
type input "**********"
click at [90, 123] on div "Production Production" at bounding box center [121, 124] width 205 height 19
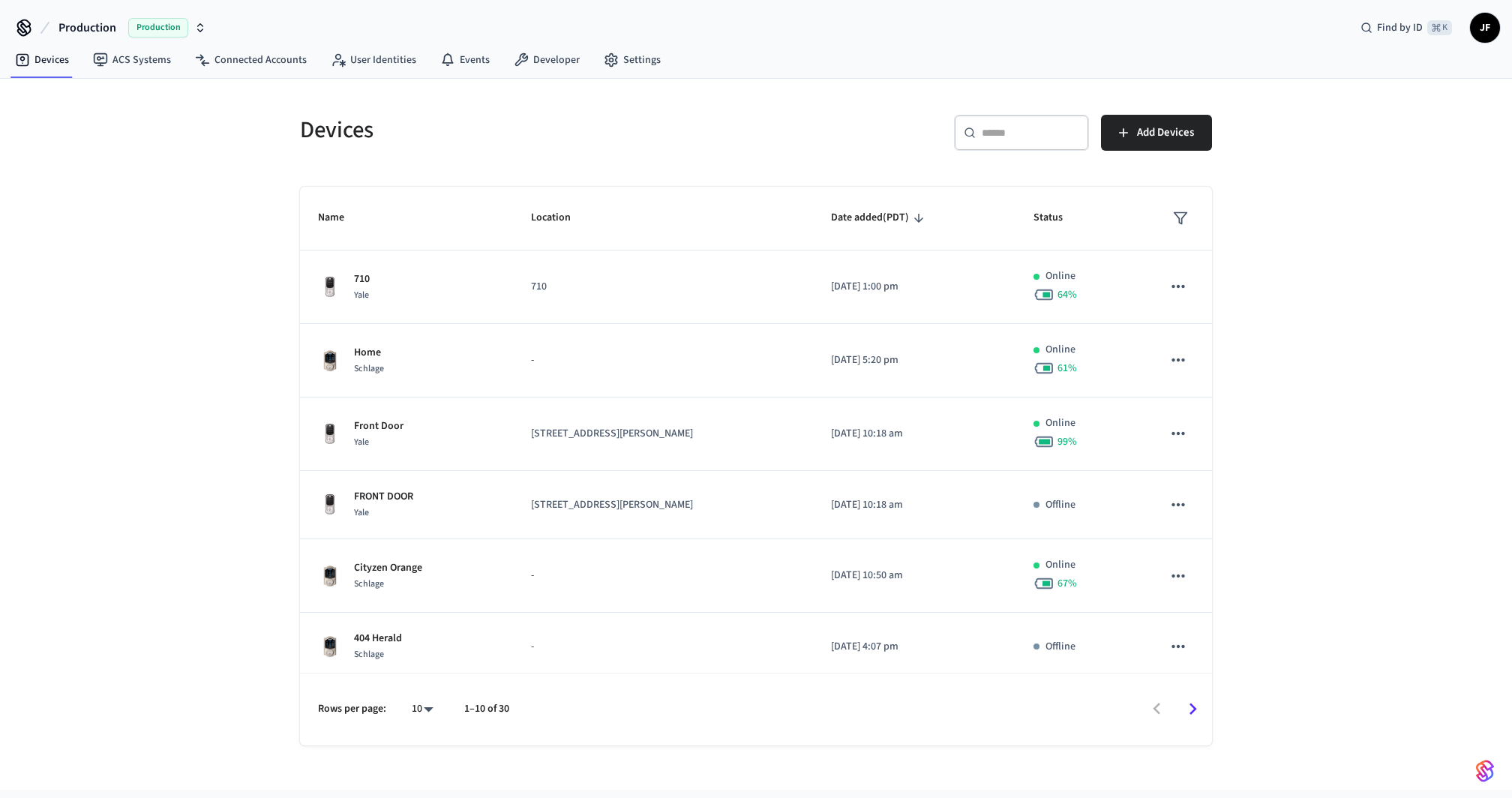
click at [77, 30] on span "Production" at bounding box center [87, 27] width 57 height 18
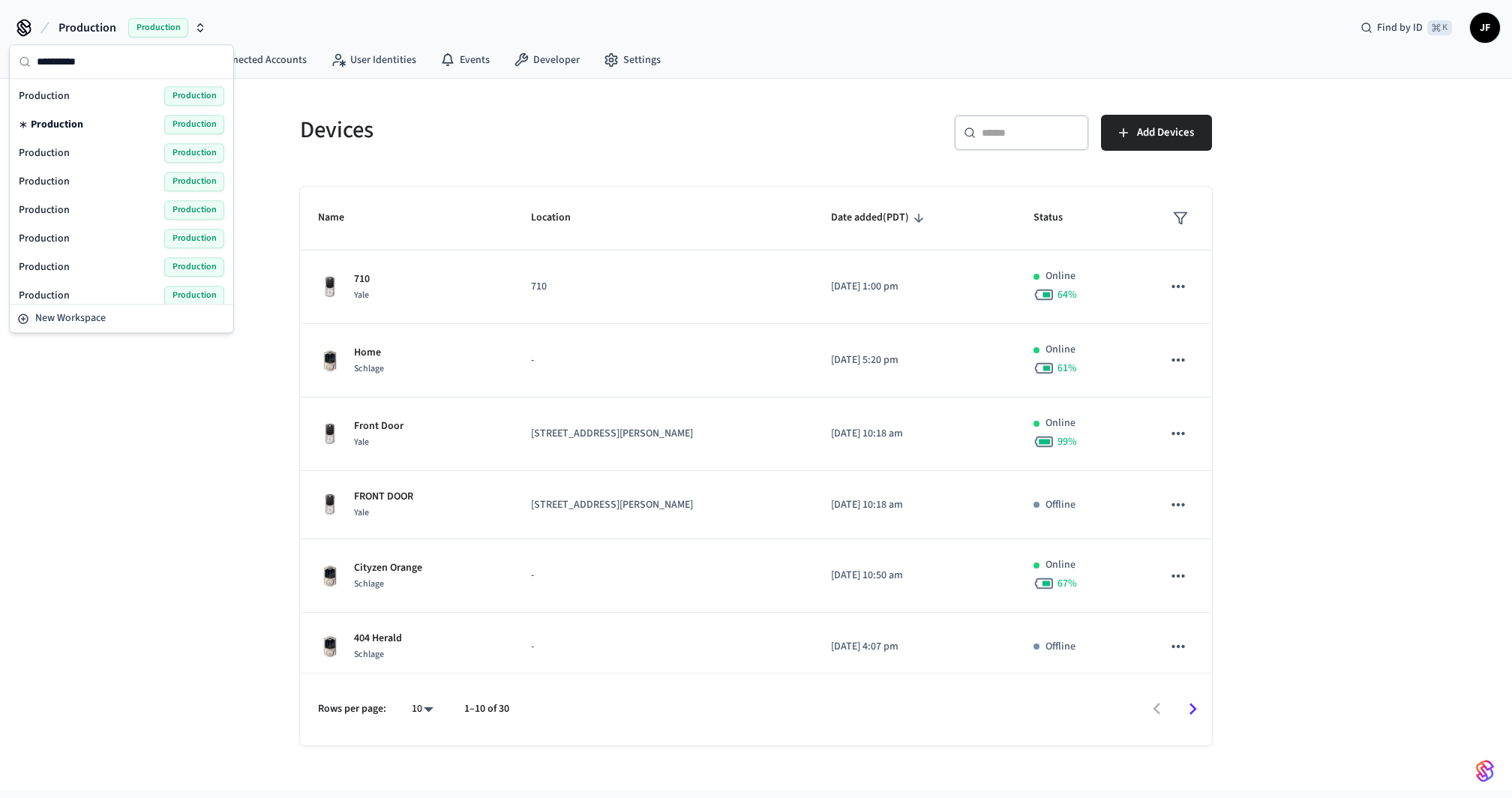
type input "**********"
click at [66, 150] on span "Production" at bounding box center [44, 153] width 51 height 15
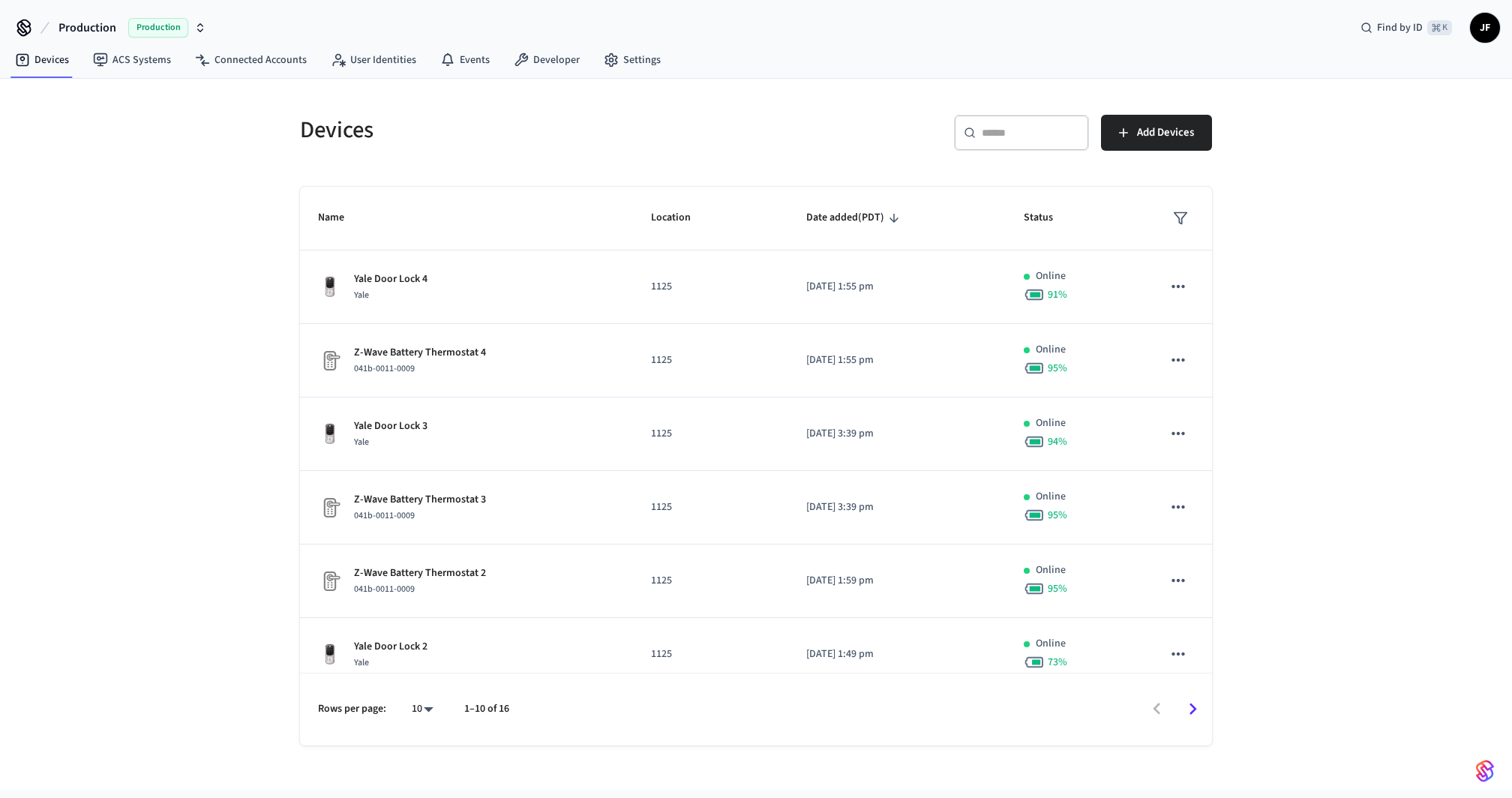
click at [110, 35] on span "Production" at bounding box center [87, 27] width 57 height 18
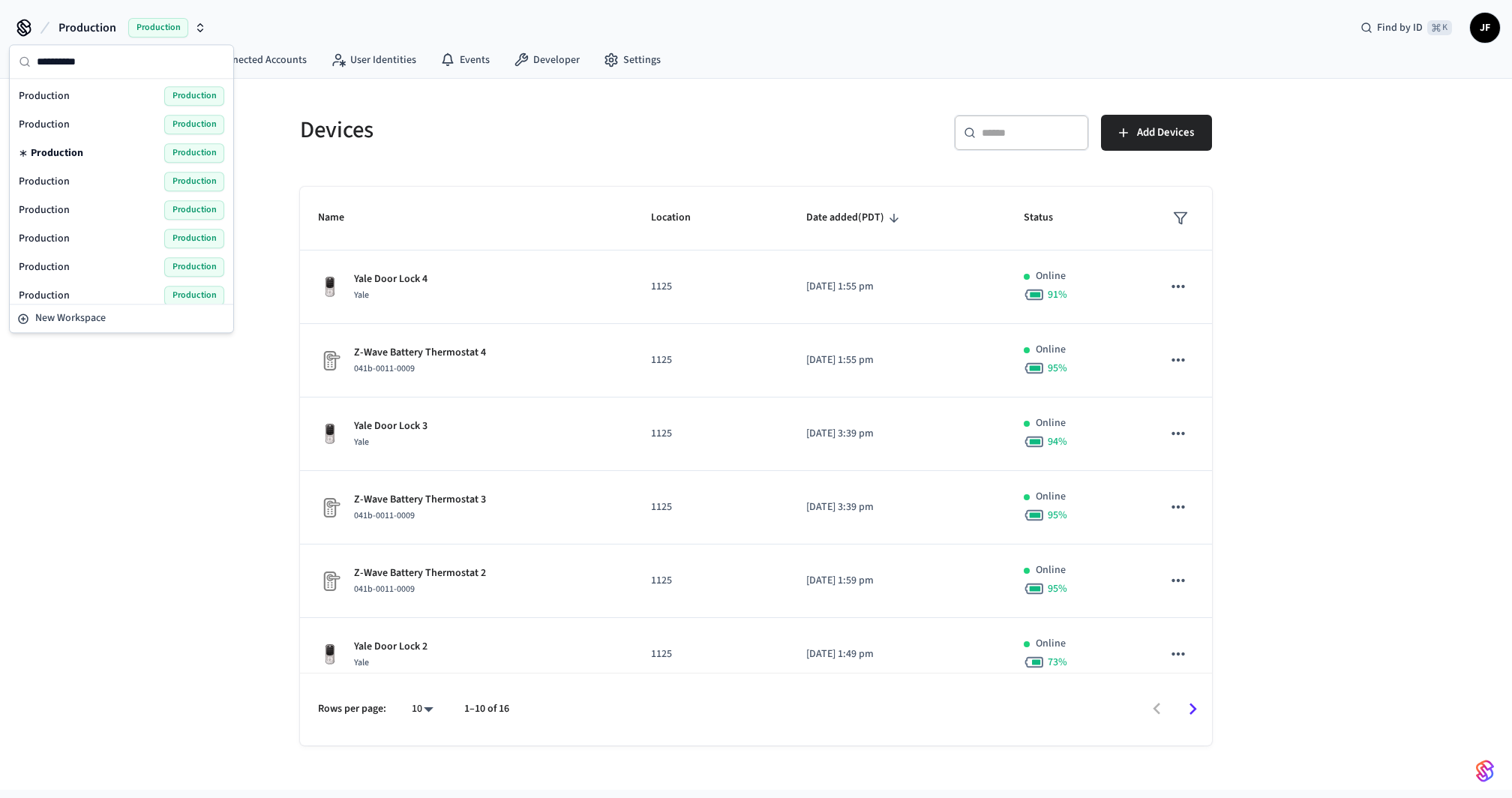
type input "**********"
click at [61, 175] on span "Production" at bounding box center [44, 182] width 51 height 15
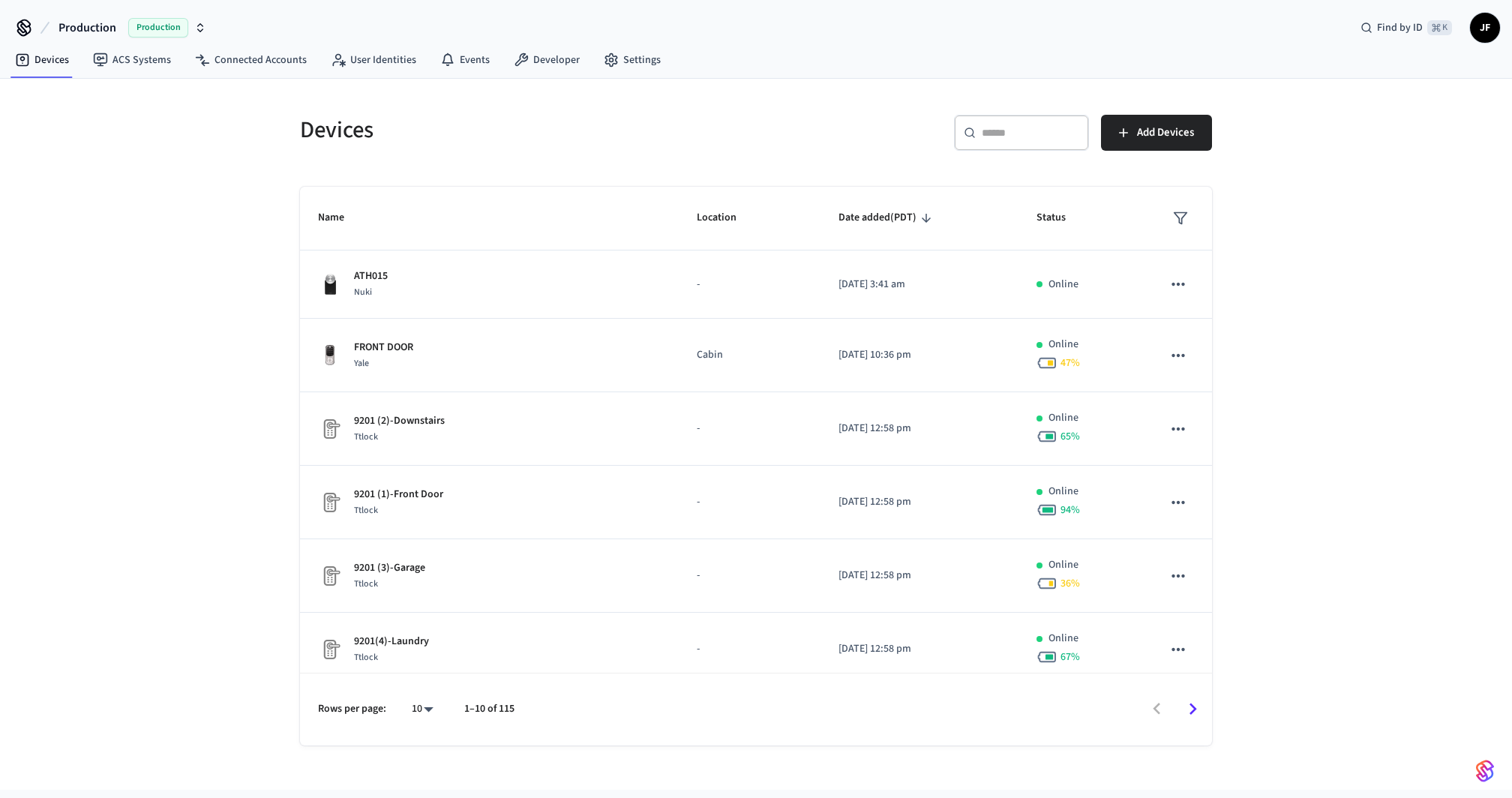
click at [87, 22] on span "Production" at bounding box center [87, 27] width 57 height 18
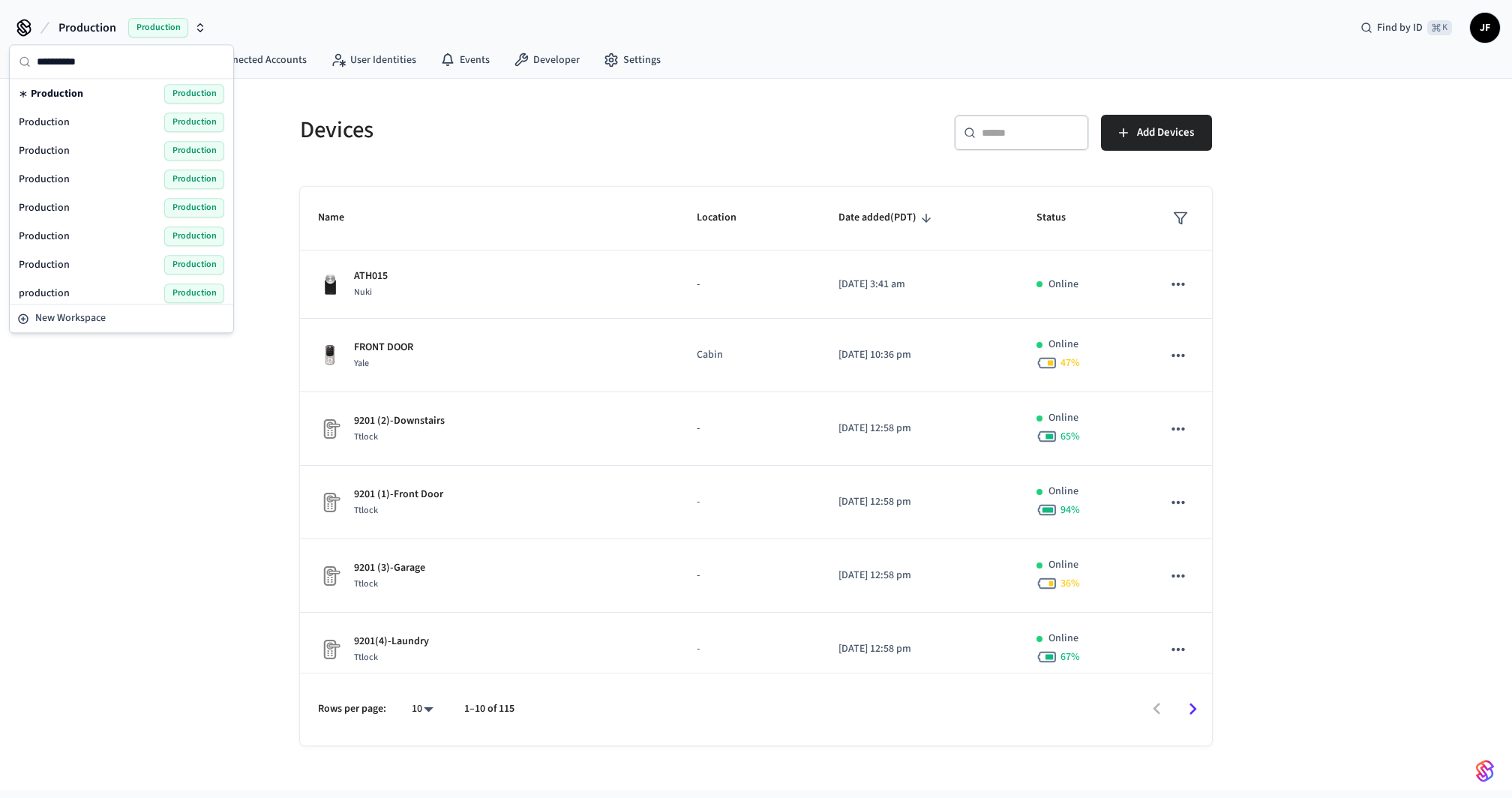
scroll to position [95, 0]
type input "**********"
click at [77, 114] on div "Production Production" at bounding box center [121, 115] width 205 height 19
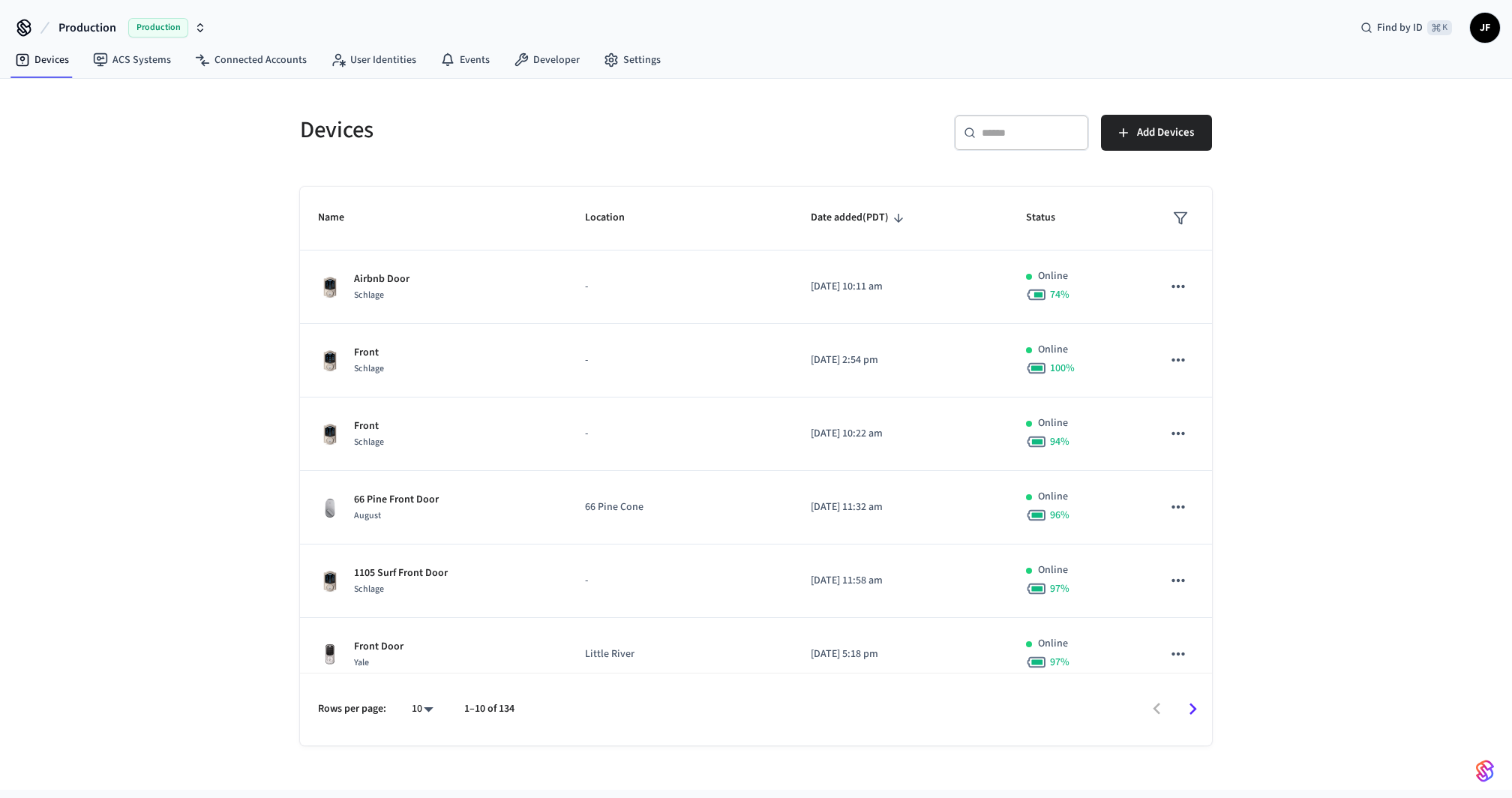
click at [101, 21] on span "Production" at bounding box center [87, 27] width 57 height 18
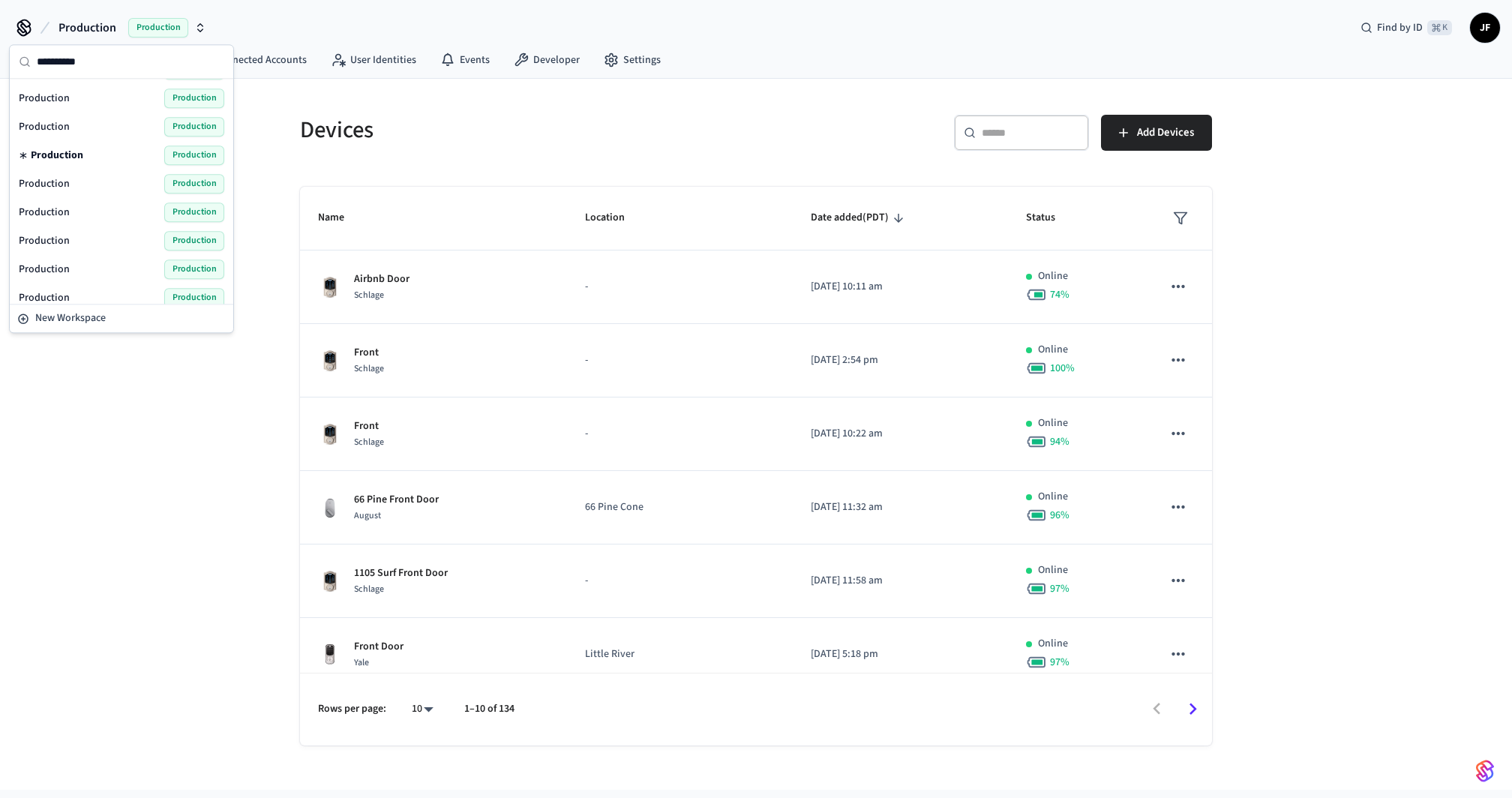
scroll to position [77, 0]
type input "**********"
click at [91, 156] on div "Production Production" at bounding box center [121, 161] width 205 height 19
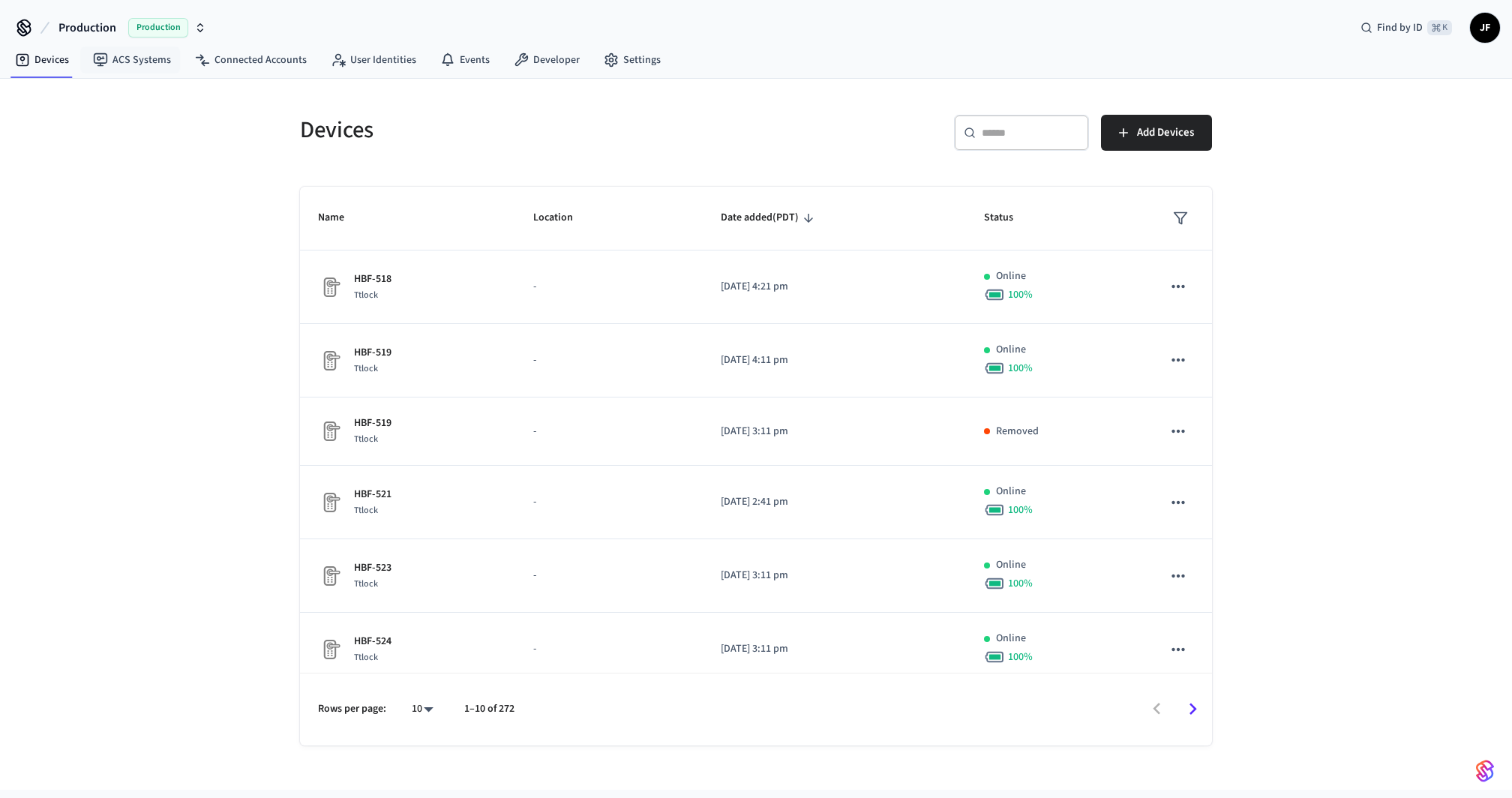
click at [106, 21] on span "Production" at bounding box center [87, 27] width 57 height 18
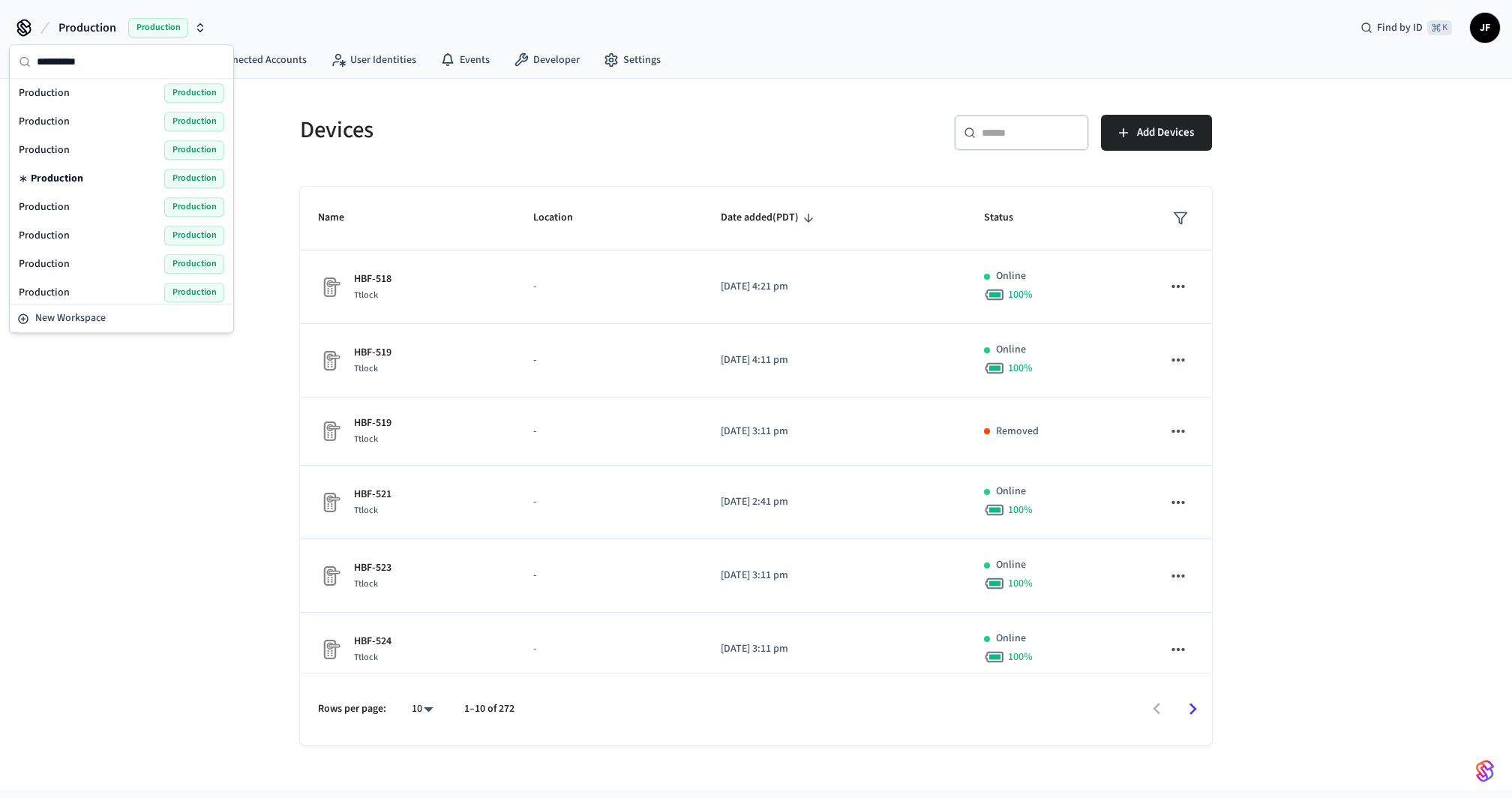
scroll to position [107, 0]
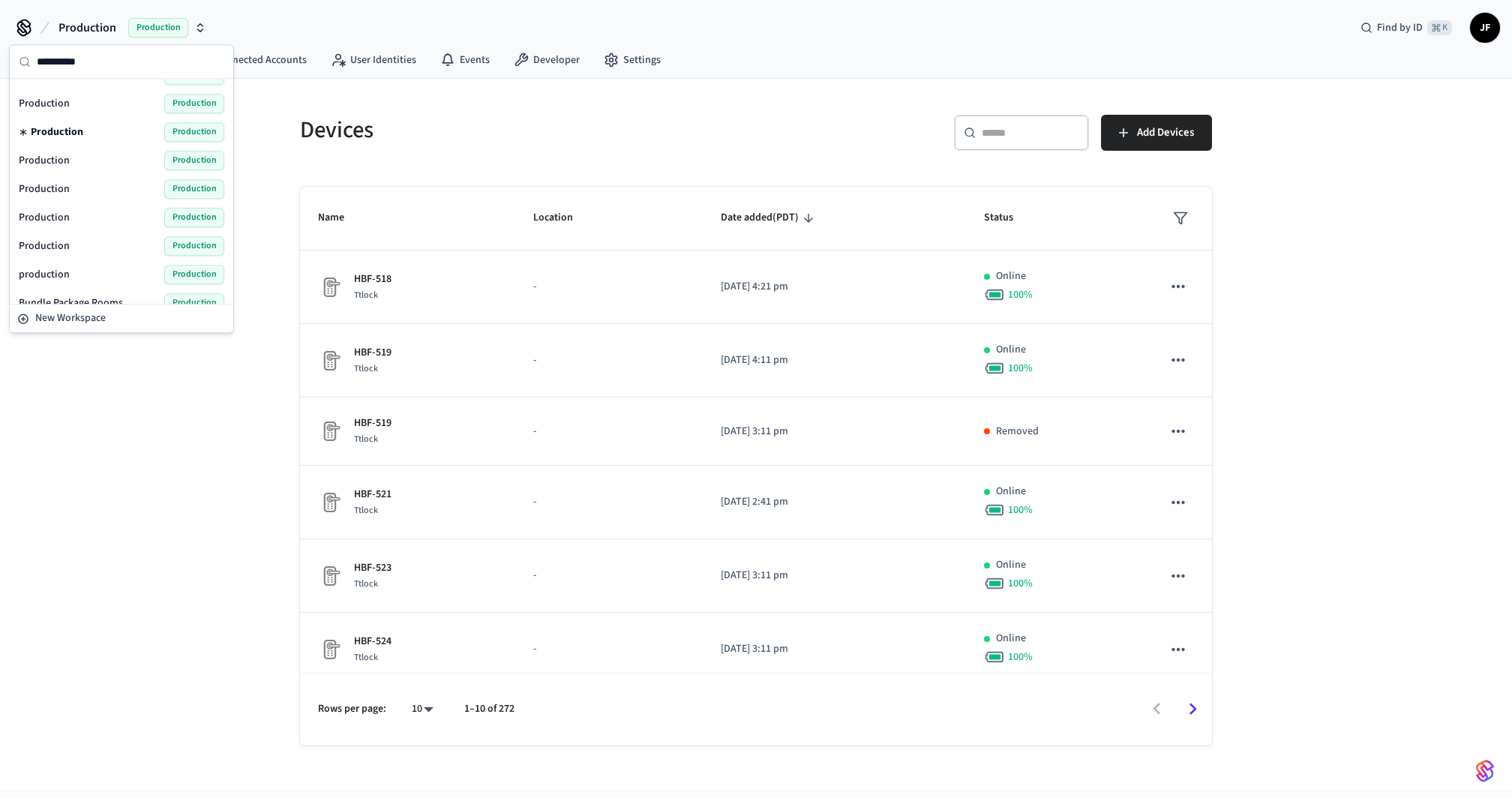
type input "**********"
click at [68, 150] on div "Production Production" at bounding box center [121, 160] width 205 height 19
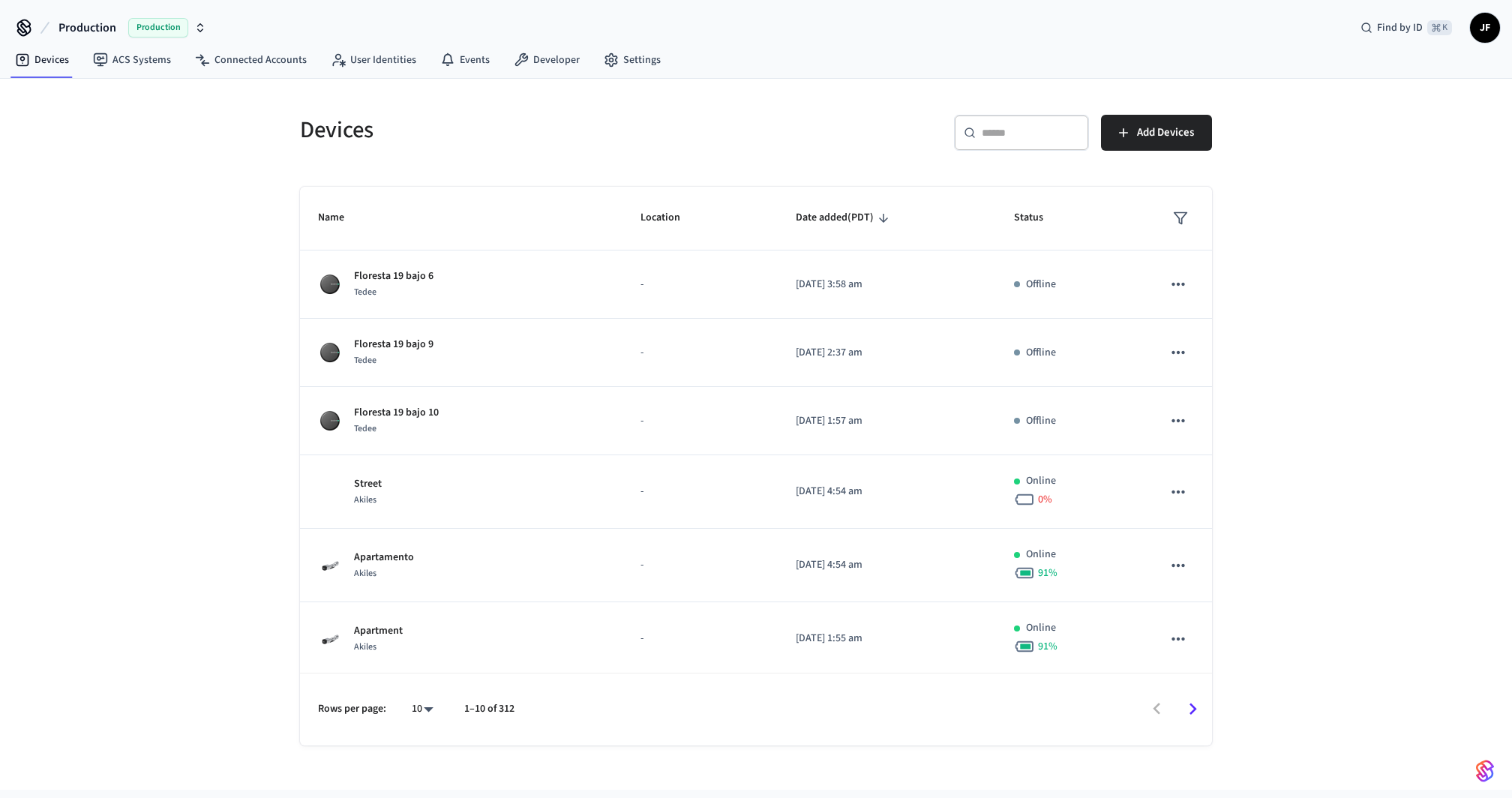
click at [95, 31] on span "Production" at bounding box center [87, 27] width 57 height 18
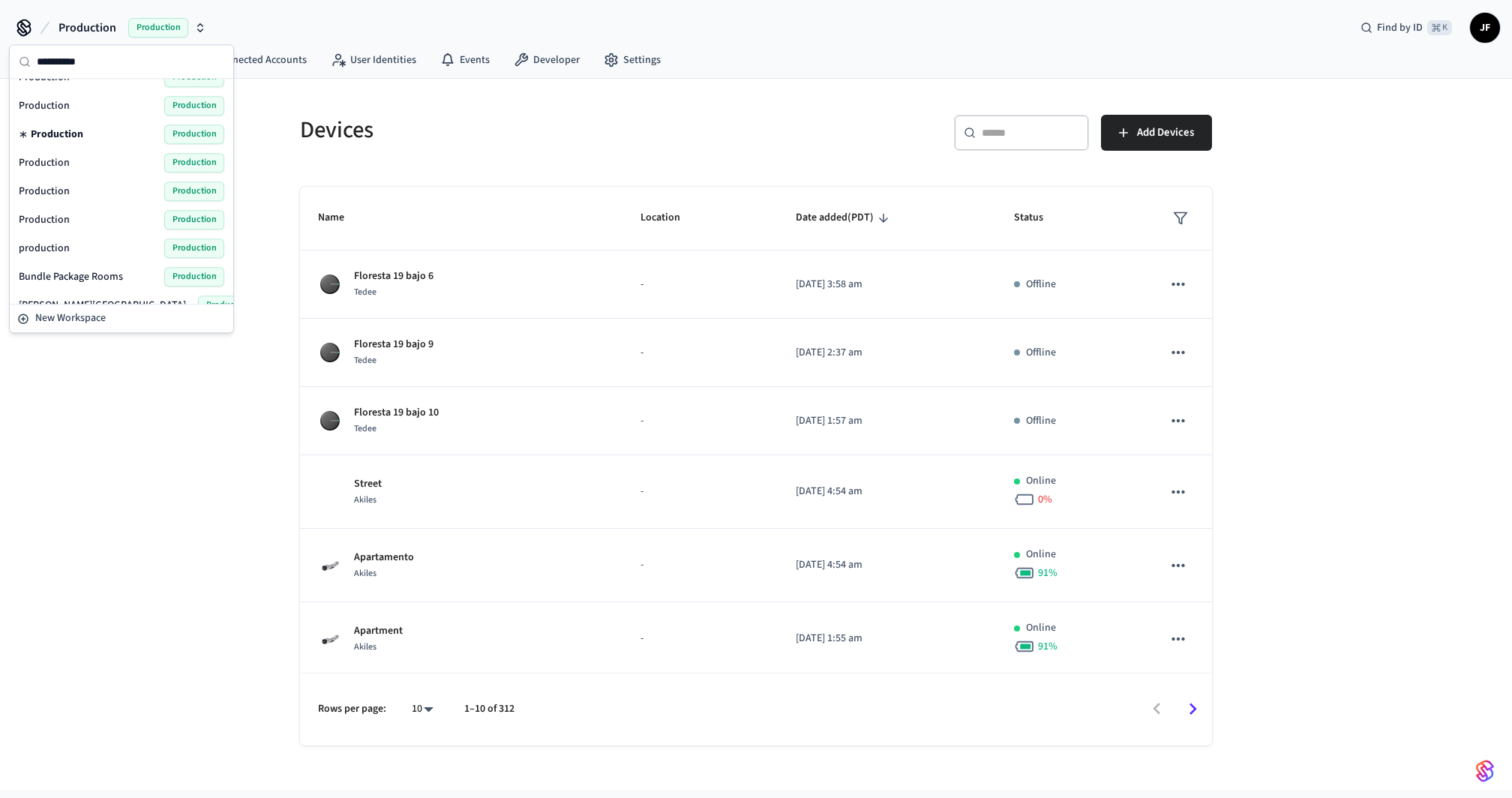
scroll to position [166, 0]
type input "**********"
click at [74, 120] on div "Production Production" at bounding box center [121, 129] width 205 height 19
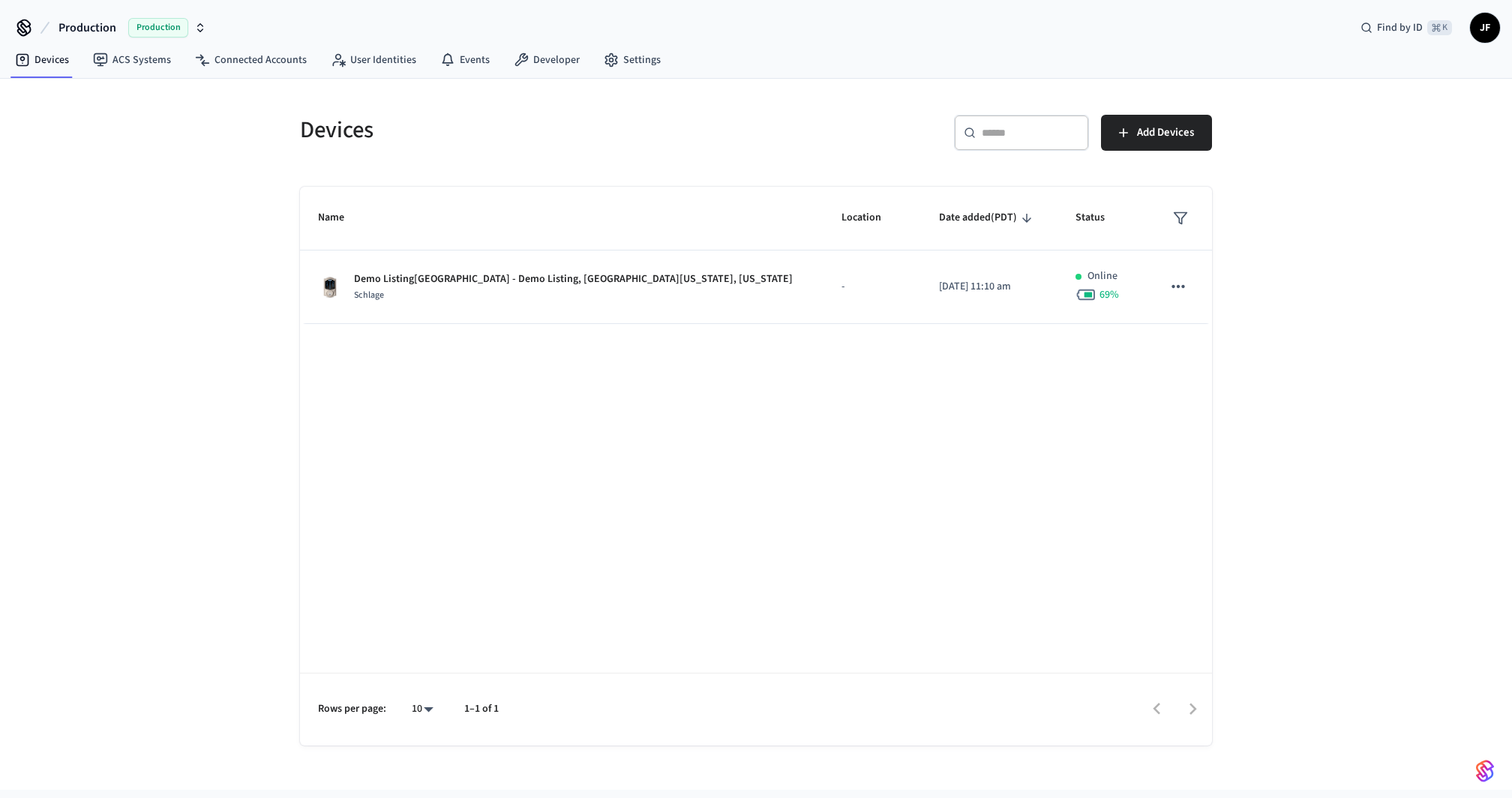
click at [123, 196] on div "Devices ​ ​ Add Devices Name Location Date added (PDT) Status Demo Listing, Den…" at bounding box center [756, 434] width 1512 height 711
click at [590, 120] on h5 "Devices" at bounding box center [523, 130] width 447 height 30
click at [637, 63] on link "Settings" at bounding box center [632, 60] width 81 height 27
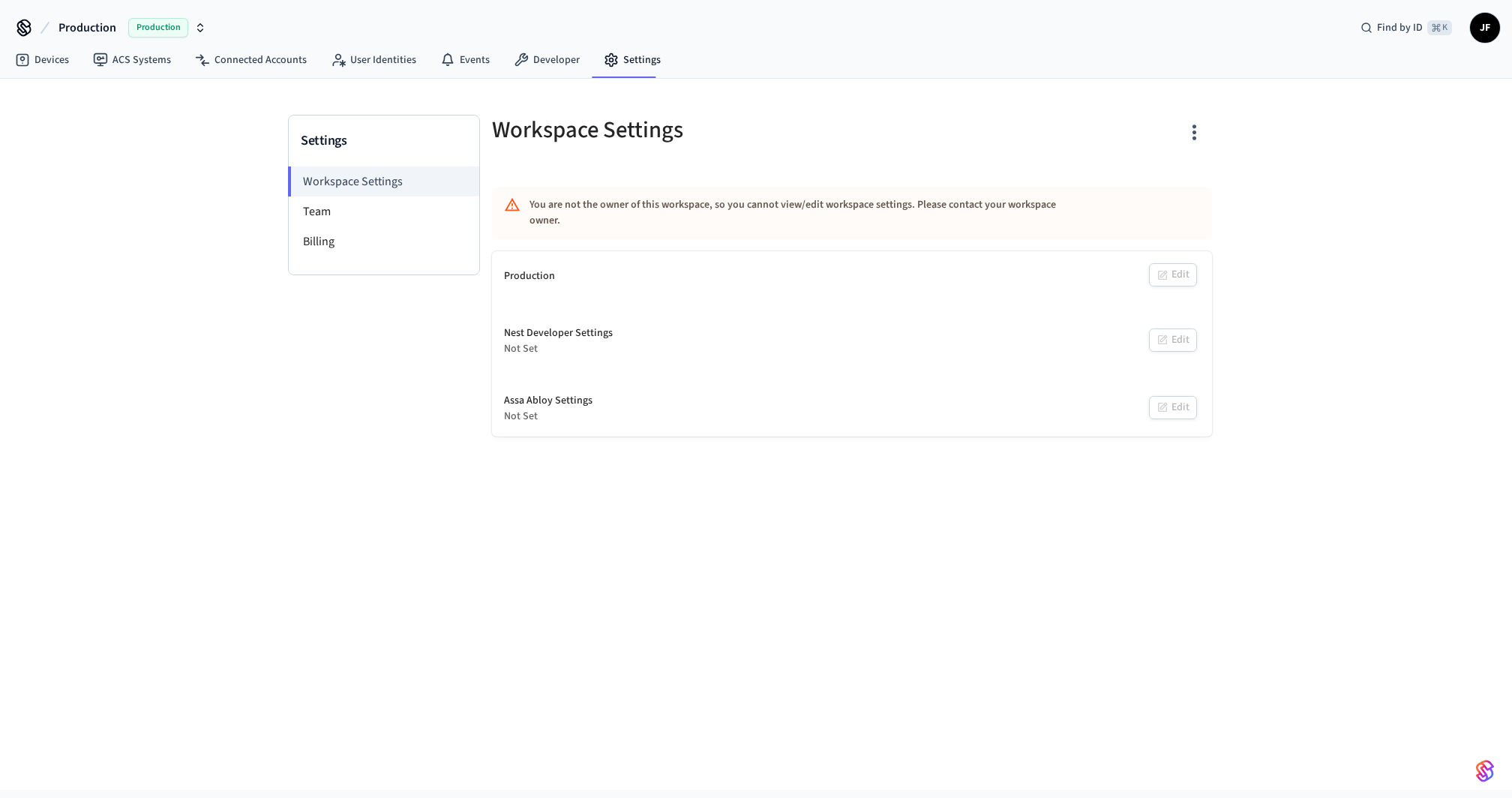
click at [949, 117] on div at bounding box center [1036, 139] width 351 height 48
click at [1183, 251] on div "Production Edit" at bounding box center [852, 276] width 720 height 50
click at [1144, 84] on div "Settings Workspace Settings Team Billing Workspace Settings You are not the own…" at bounding box center [756, 257] width 960 height 358
click at [554, 66] on link "Developer" at bounding box center [547, 60] width 90 height 27
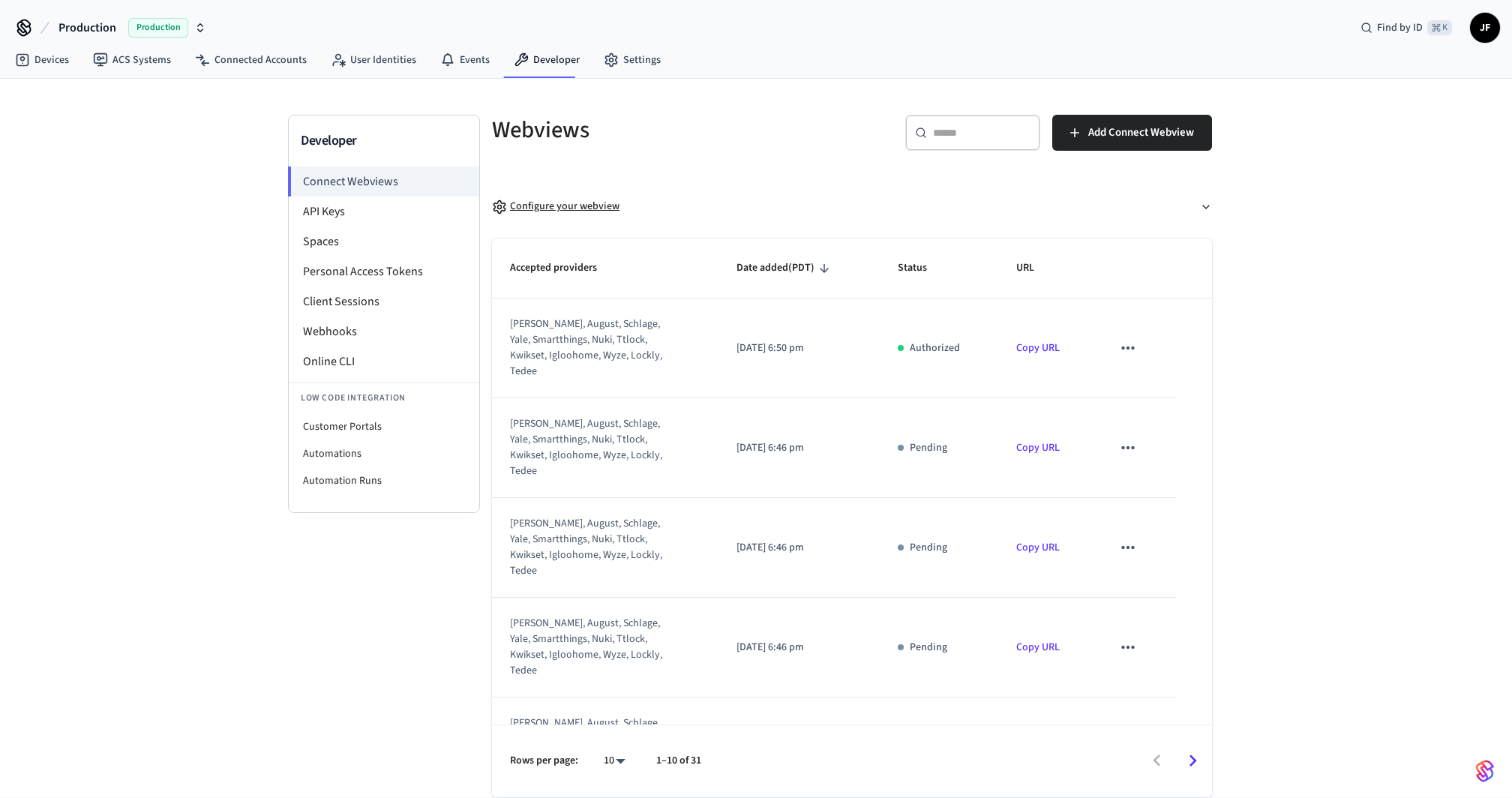
click at [552, 204] on div "Configure your webview" at bounding box center [555, 206] width 128 height 16
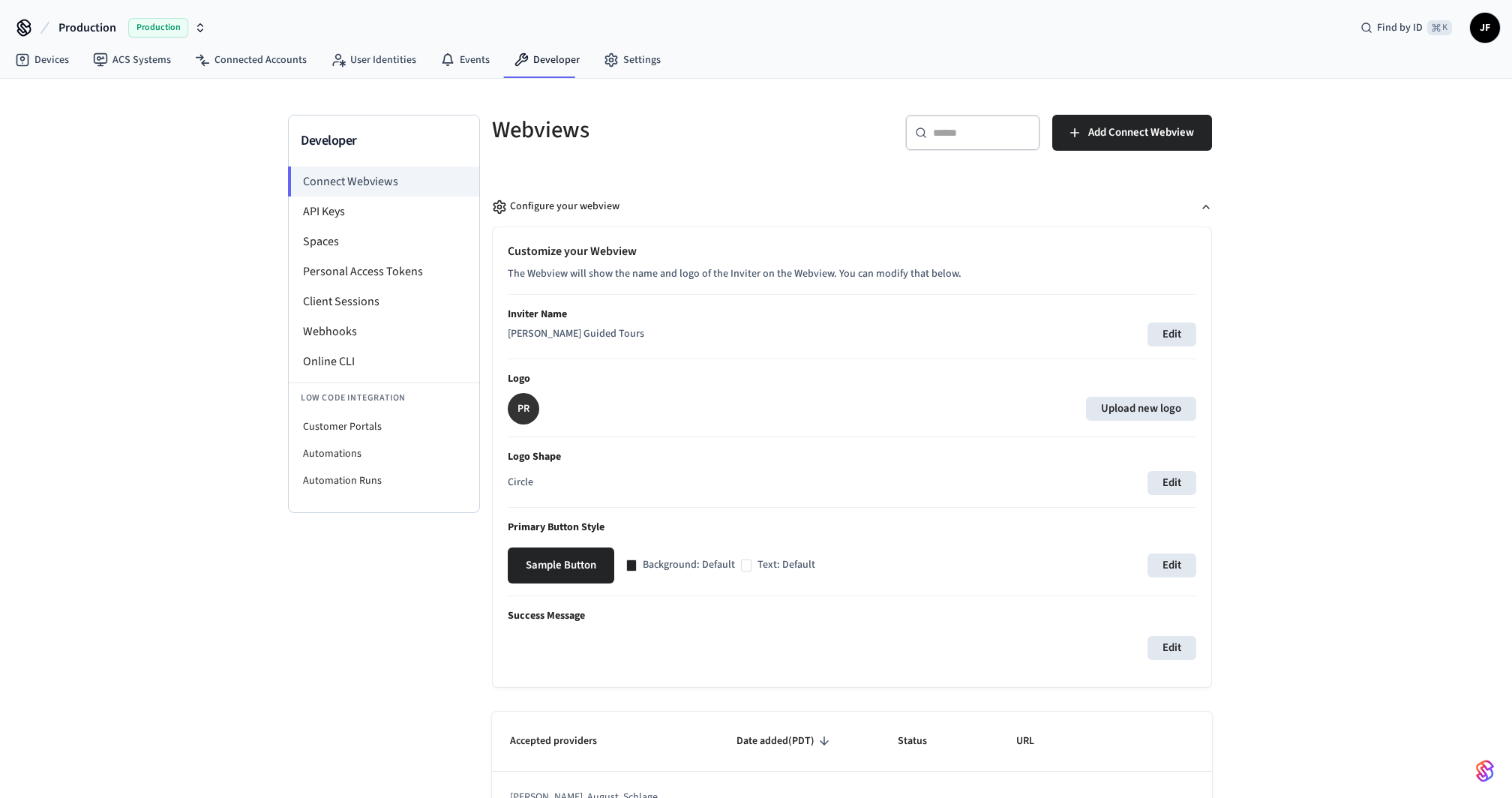
click at [1165, 317] on p "Inviter Name" at bounding box center [852, 314] width 689 height 16
click at [1165, 323] on button "Edit" at bounding box center [1172, 335] width 49 height 24
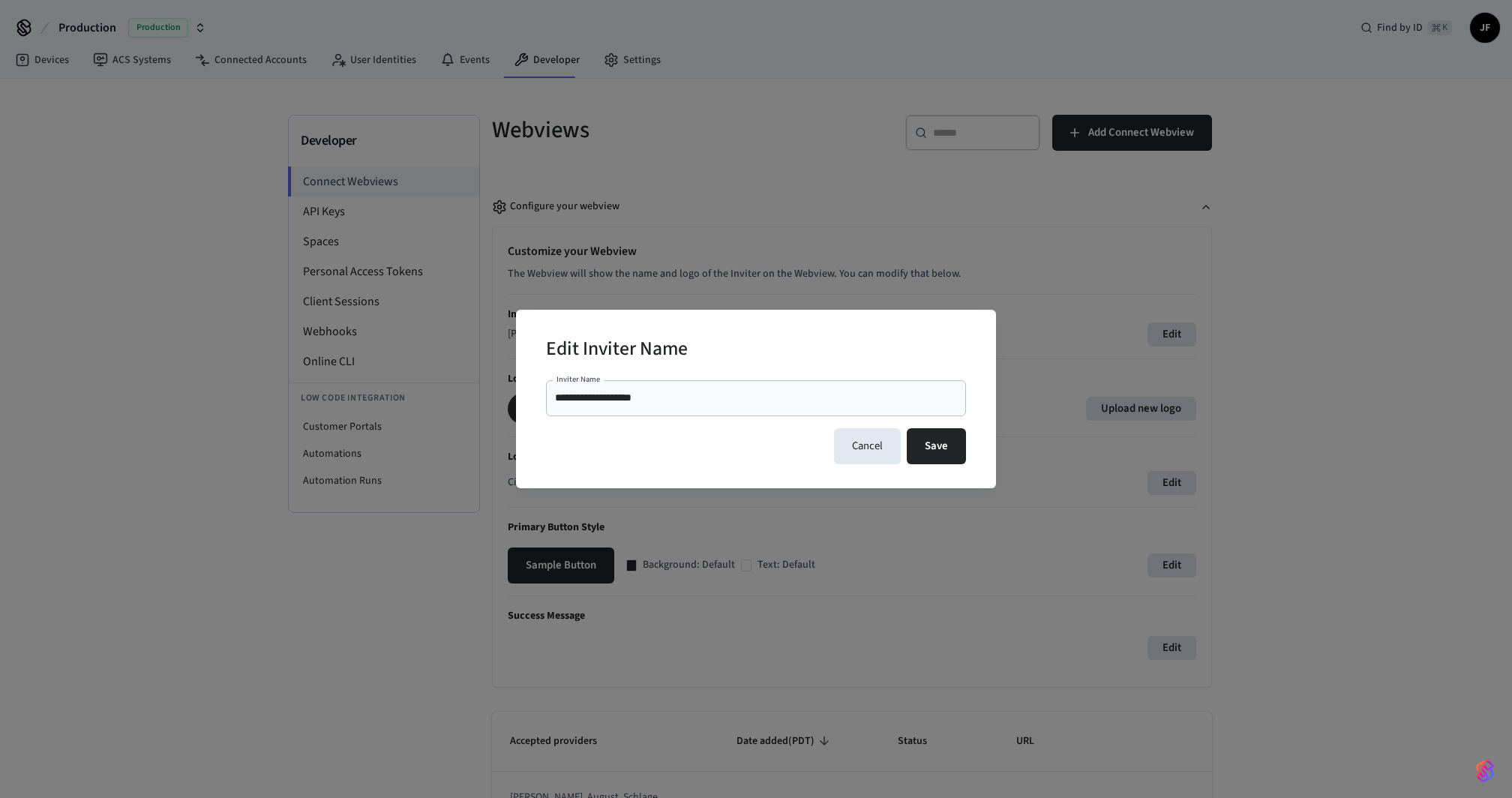
click at [806, 407] on div "**********" at bounding box center [756, 398] width 420 height 36
paste input "text"
type input "**********"
click at [772, 424] on div "**********" at bounding box center [756, 422] width 420 height 84
click at [937, 445] on button "Save" at bounding box center [936, 446] width 59 height 36
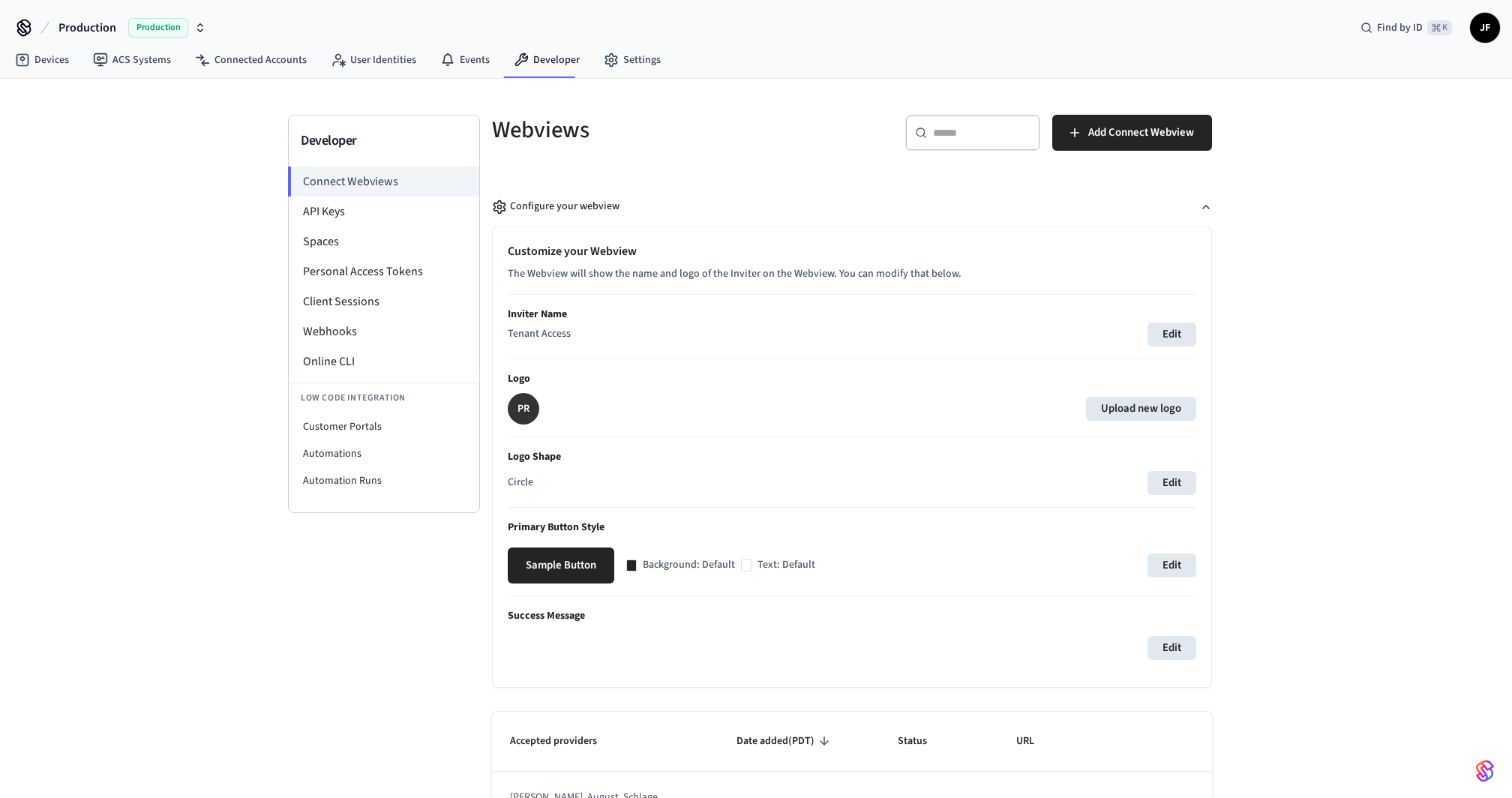
click at [814, 110] on div "Webviews" at bounding box center [658, 129] width 369 height 66
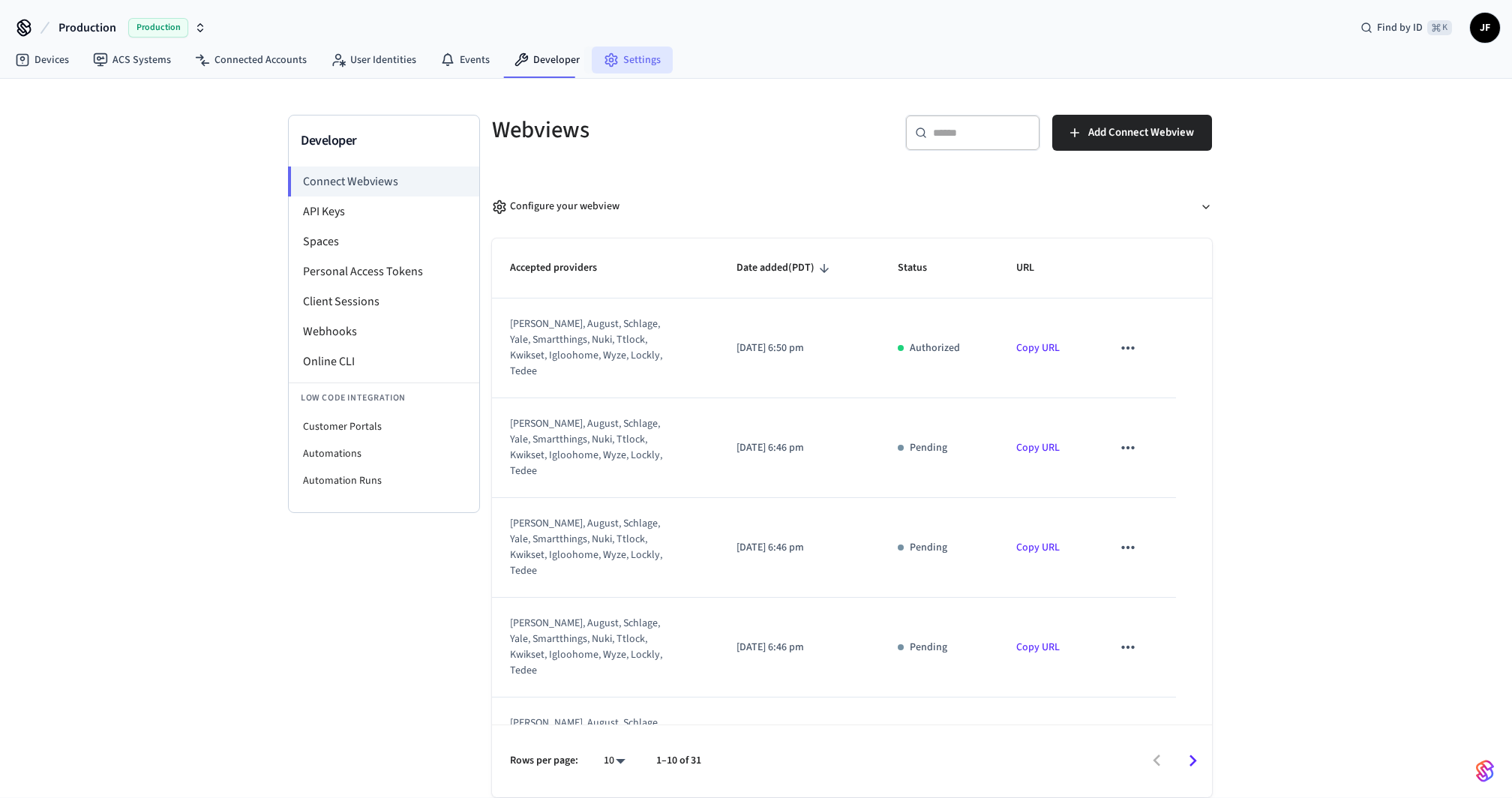
click at [623, 71] on link "Settings" at bounding box center [632, 60] width 81 height 27
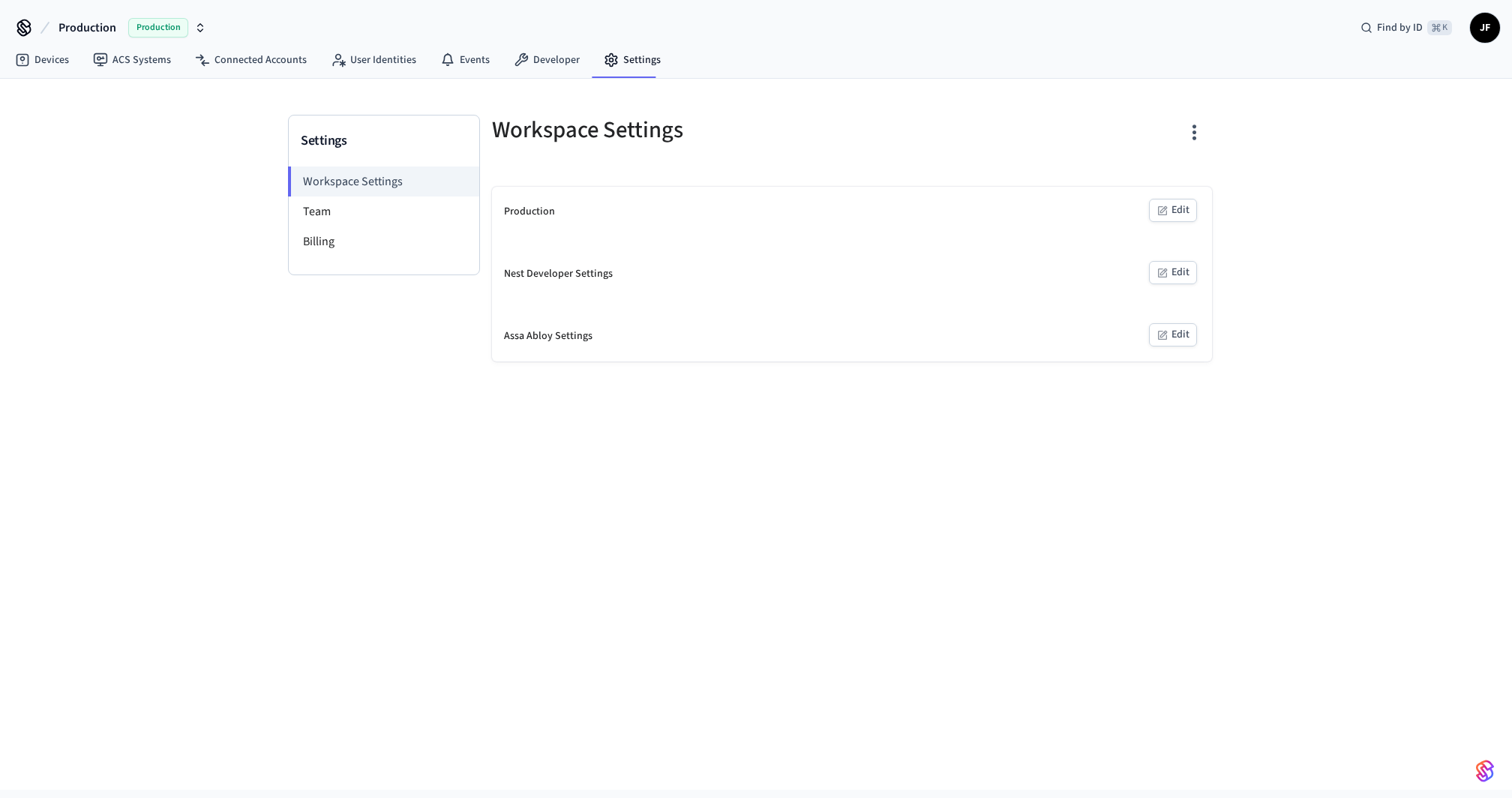
click at [1172, 208] on button "Edit" at bounding box center [1173, 210] width 48 height 24
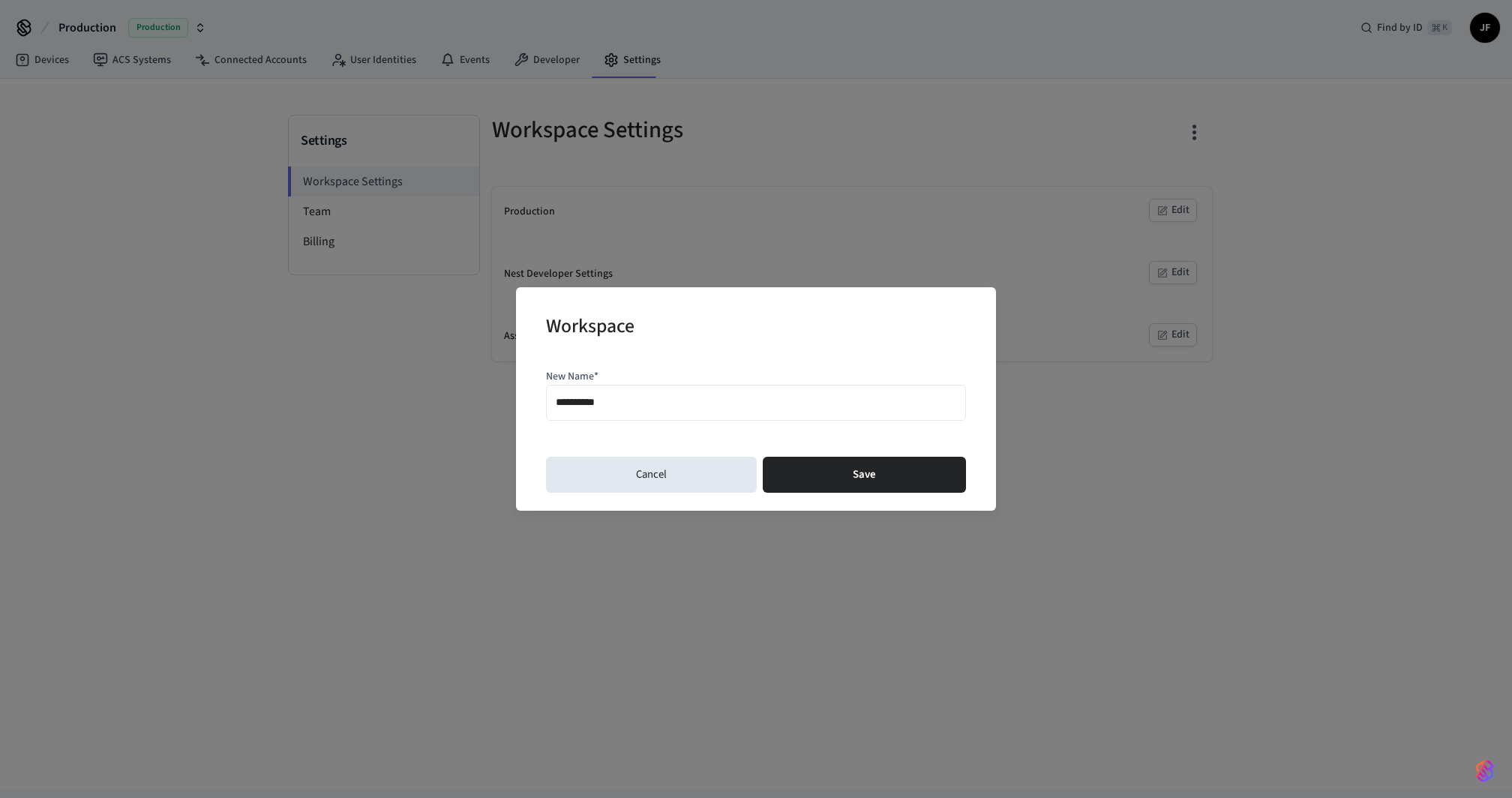
click at [556, 409] on input "**********" at bounding box center [756, 403] width 401 height 22
type input "**********"
click at [760, 320] on div "Workspace" at bounding box center [756, 328] width 420 height 46
click at [856, 480] on button "Save" at bounding box center [865, 474] width 204 height 36
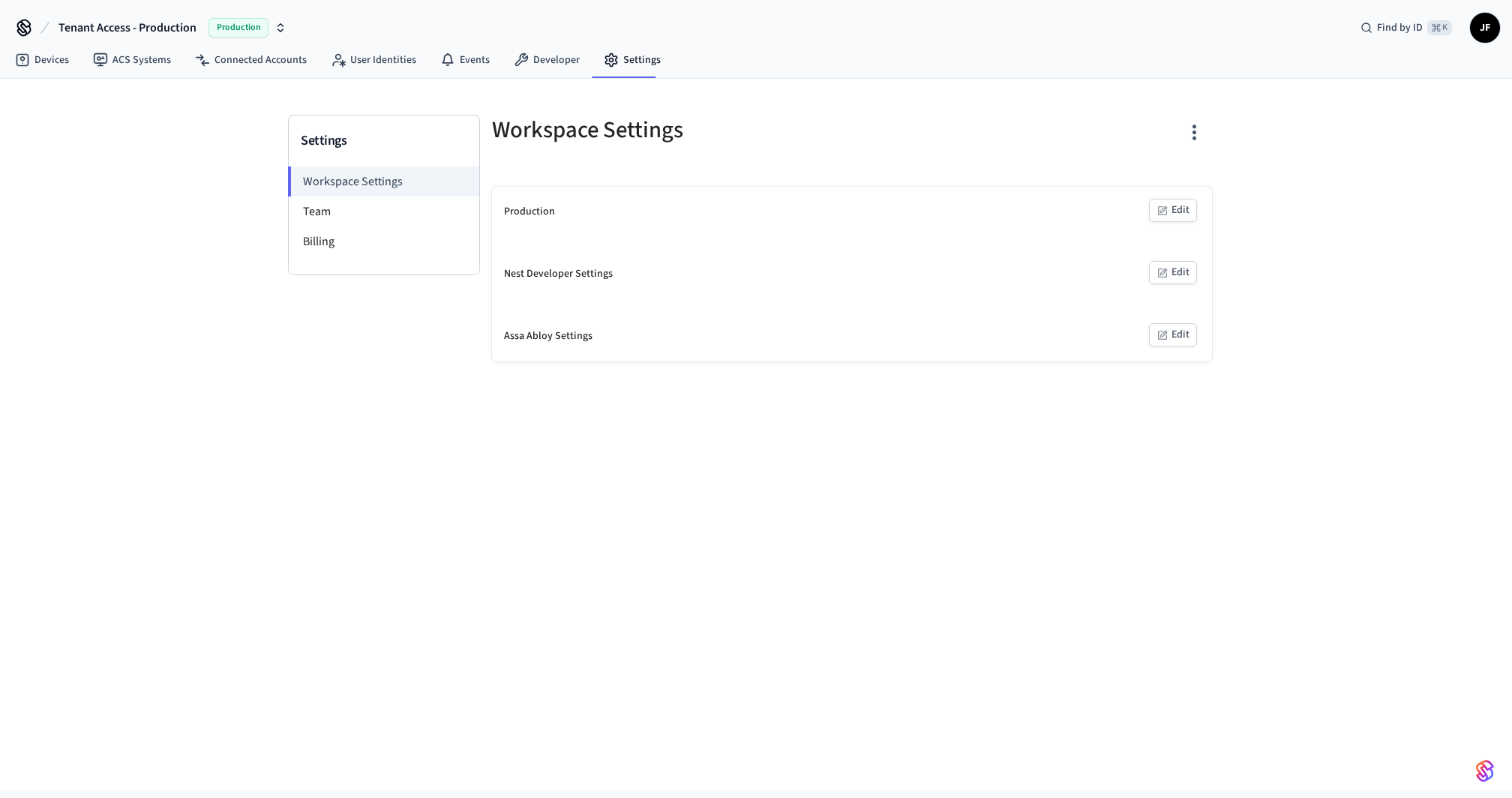
click at [338, 312] on div "Settings Workspace Settings Team Billing" at bounding box center [384, 238] width 192 height 247
click at [54, 68] on link "Devices" at bounding box center [42, 60] width 78 height 27
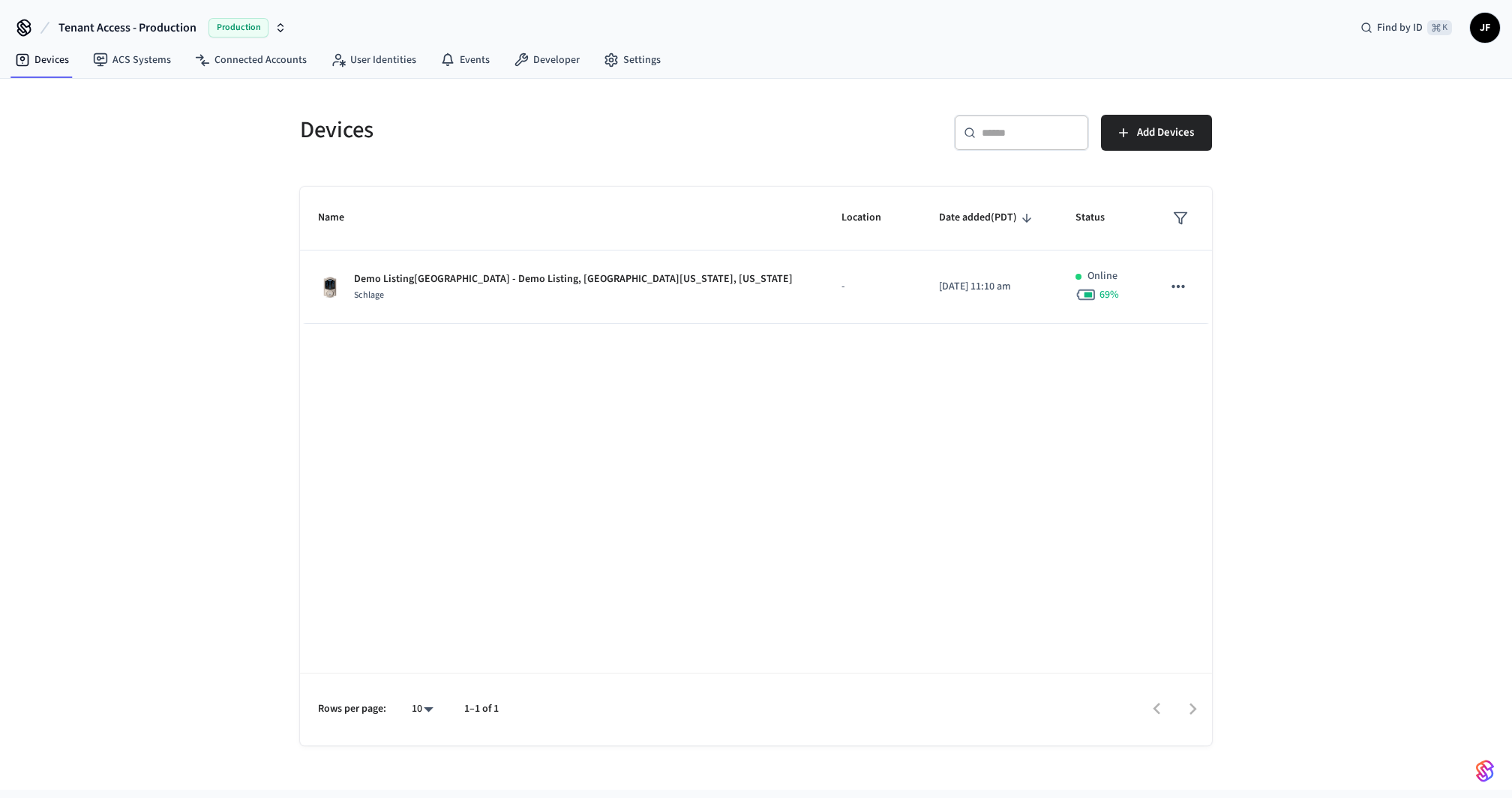
click at [730, 158] on div "Devices" at bounding box center [515, 129] width 465 height 66
click at [551, 77] on nav "Devices ACS Systems Connected Accounts User Identities Events Developer Settings" at bounding box center [338, 60] width 670 height 35
click at [551, 63] on link "Developer" at bounding box center [547, 60] width 90 height 27
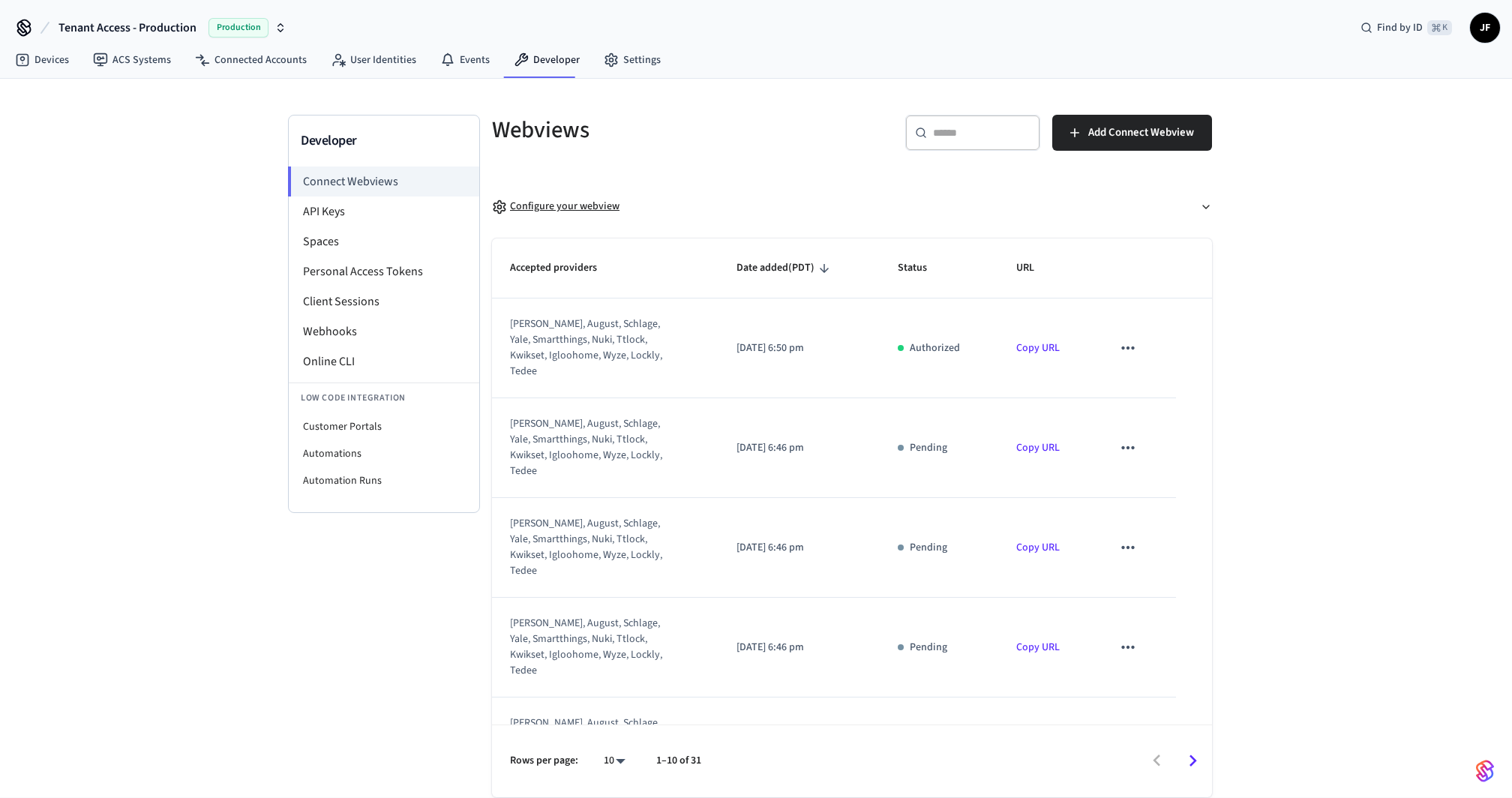
click at [544, 213] on div "Configure your webview" at bounding box center [555, 206] width 128 height 16
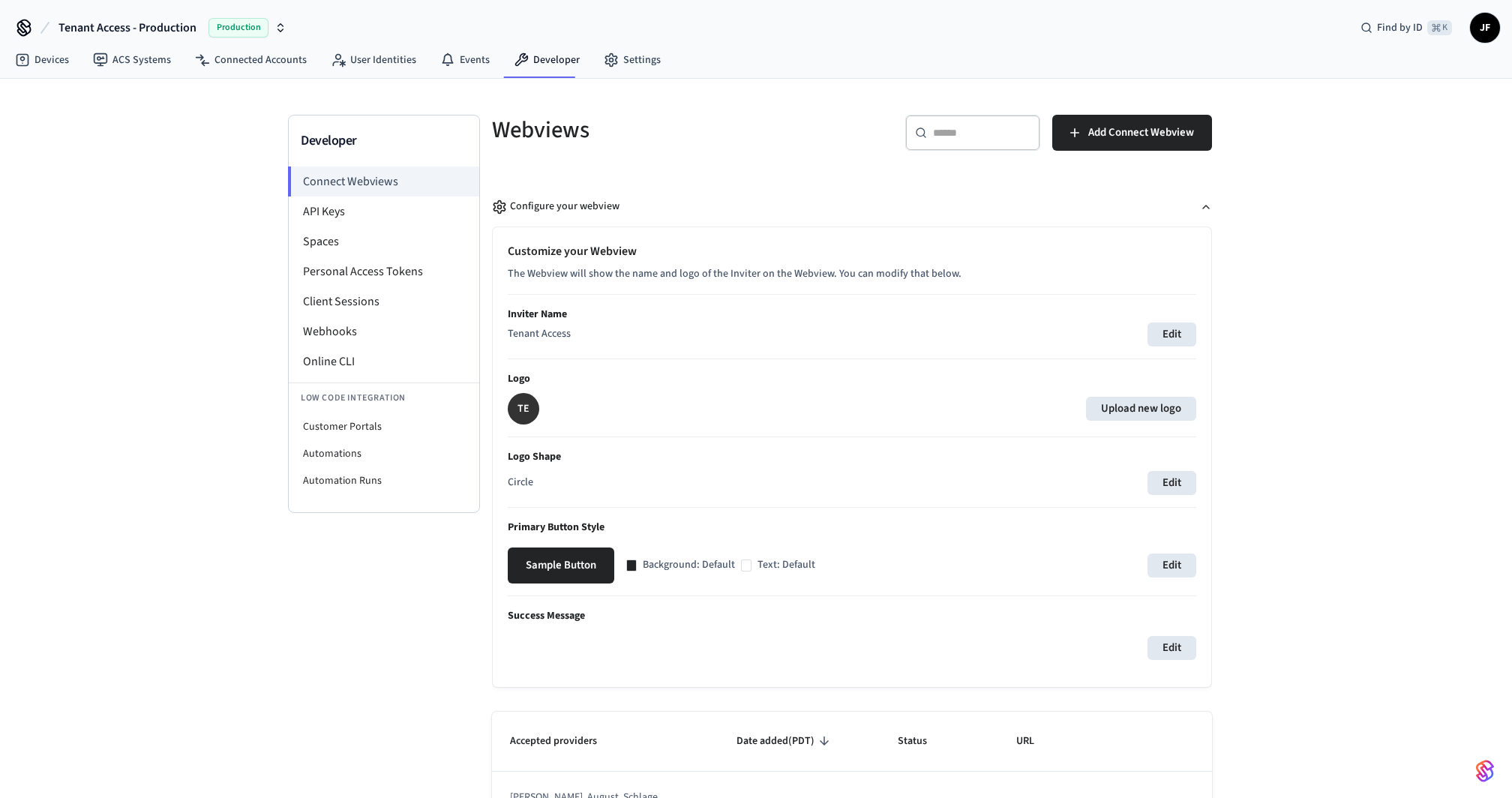
click at [1319, 276] on div "Developer Connect Webviews API Keys Spaces Personal Access Tokens Client Sessio…" at bounding box center [756, 674] width 1512 height 1191
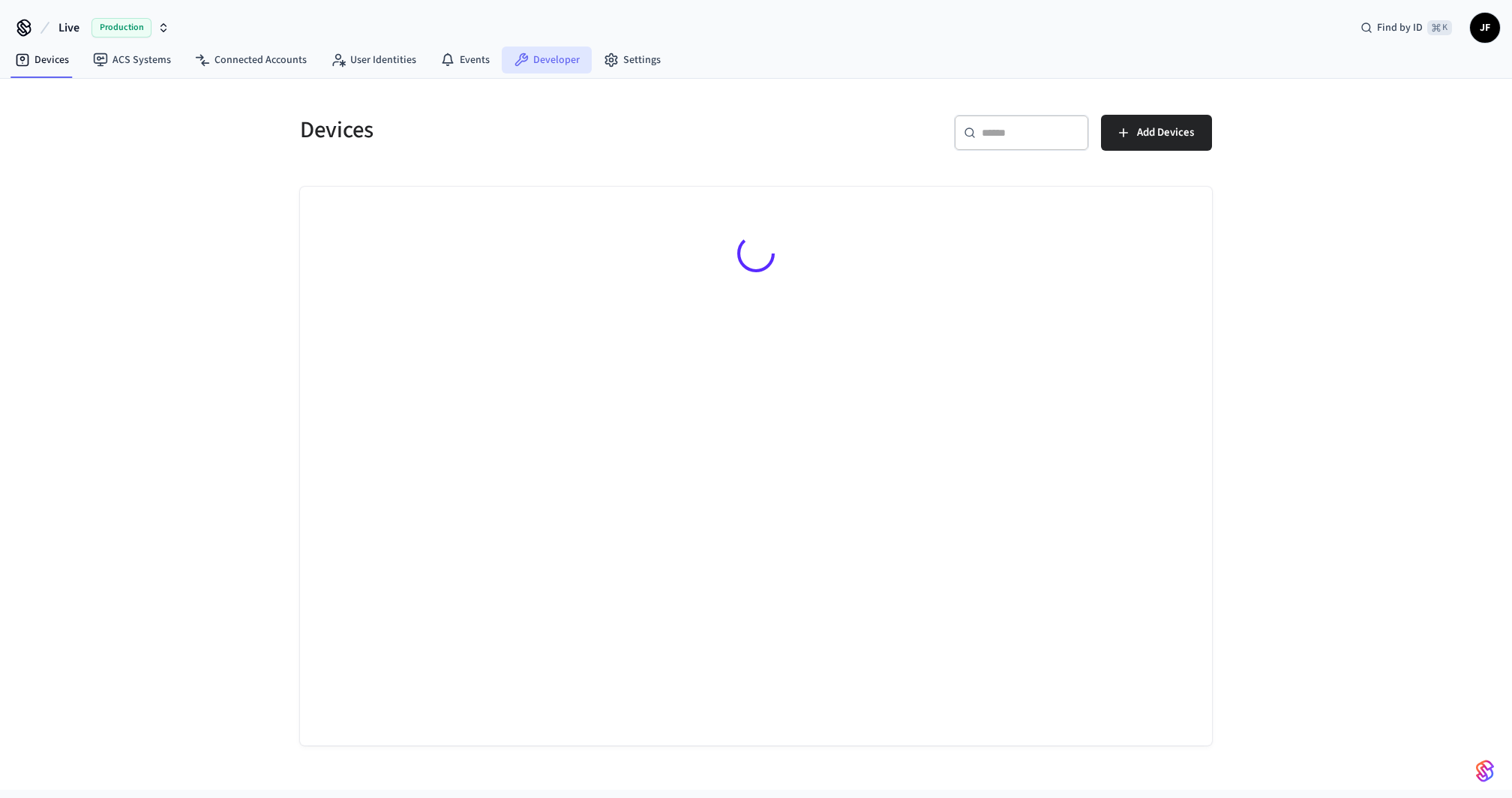
click at [554, 54] on link "Developer" at bounding box center [547, 60] width 90 height 27
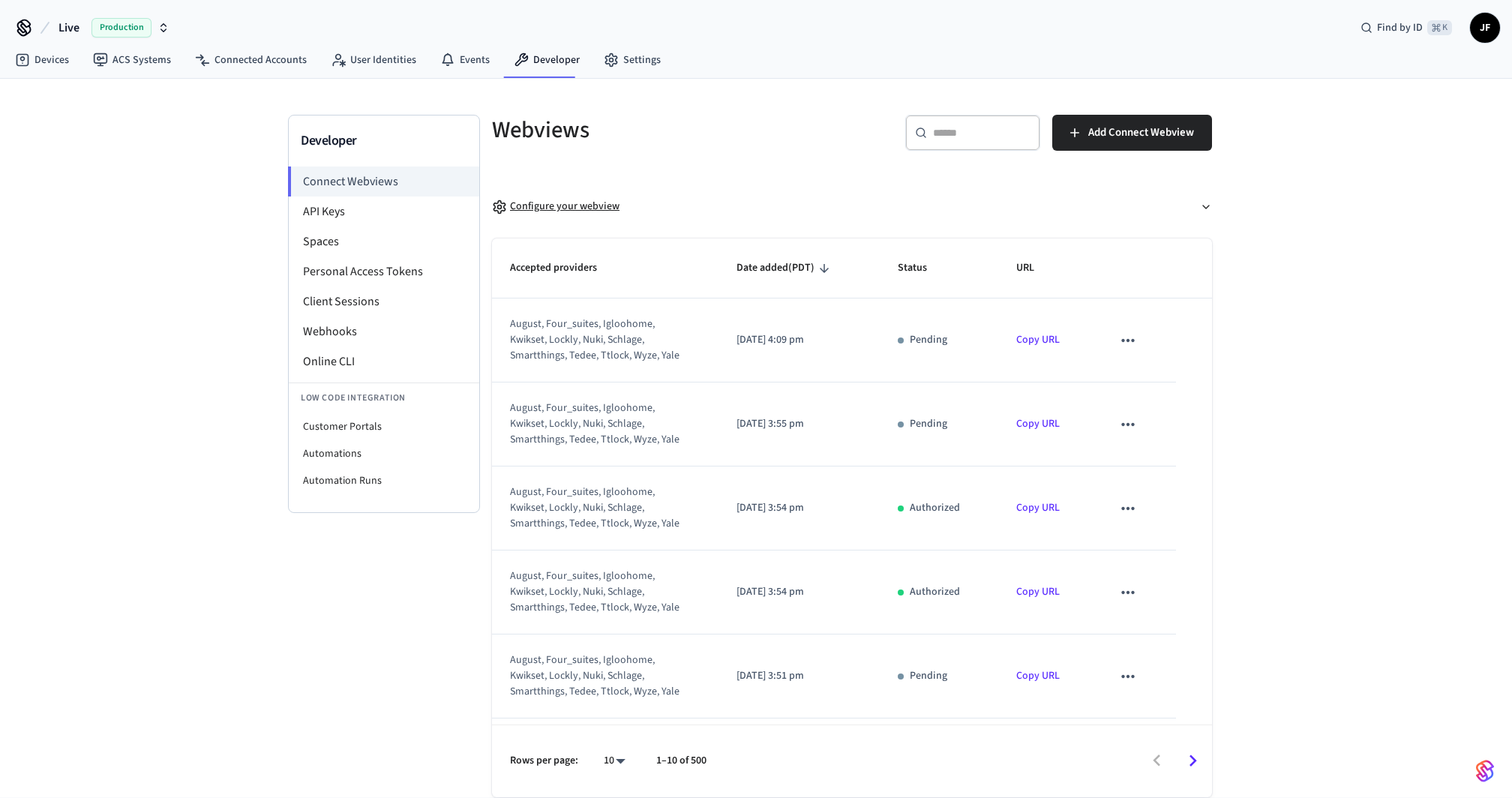
click at [559, 205] on div "Configure your webview" at bounding box center [555, 206] width 128 height 16
